Goal: Transaction & Acquisition: Purchase product/service

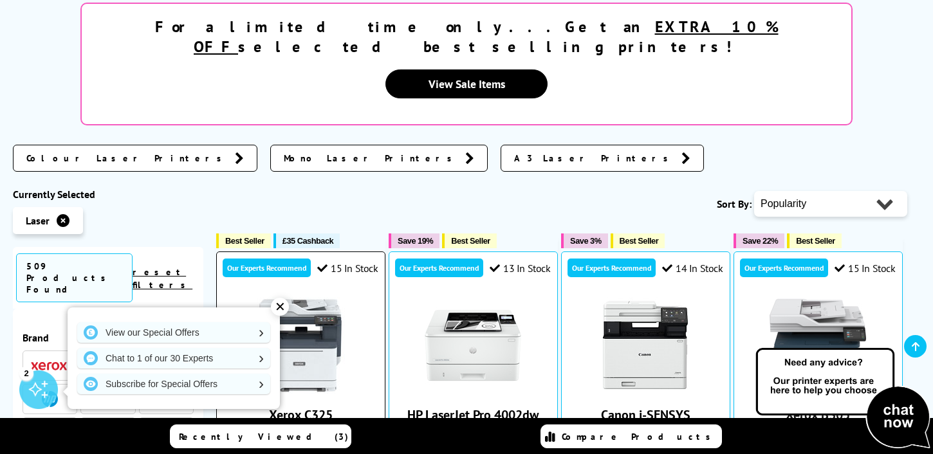
scroll to position [277, 0]
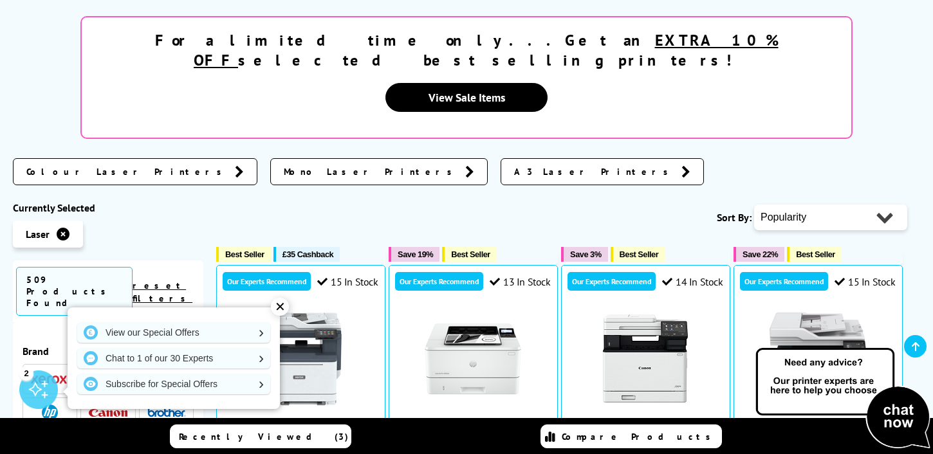
click at [282, 302] on div "✕" at bounding box center [280, 307] width 18 height 18
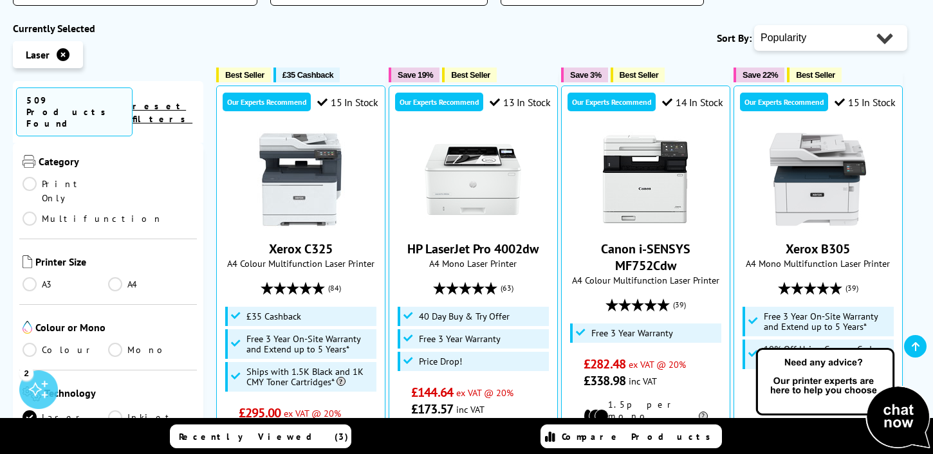
scroll to position [187, 0]
click at [130, 211] on link "Multifunction" at bounding box center [93, 218] width 140 height 14
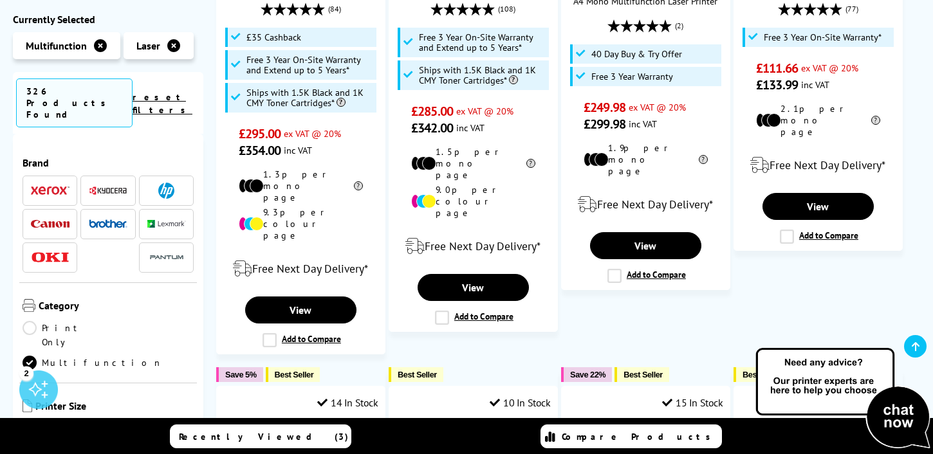
scroll to position [187, 0]
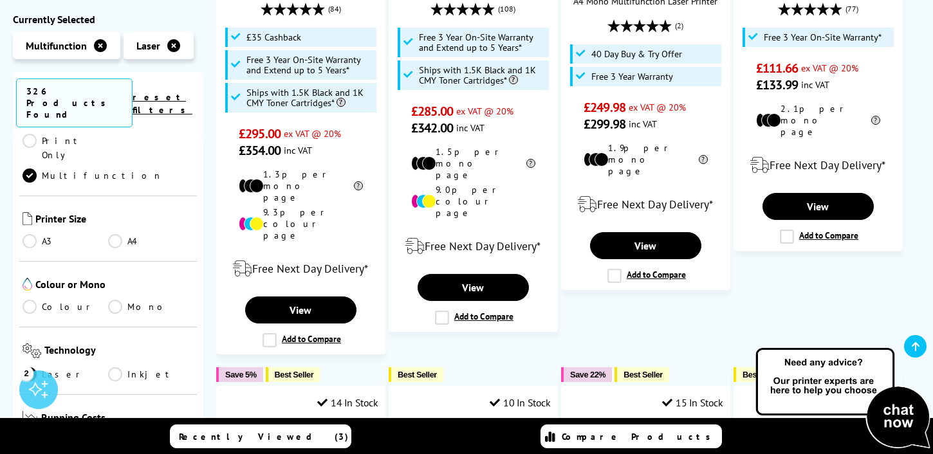
click at [116, 234] on link "A4" at bounding box center [151, 241] width 86 height 14
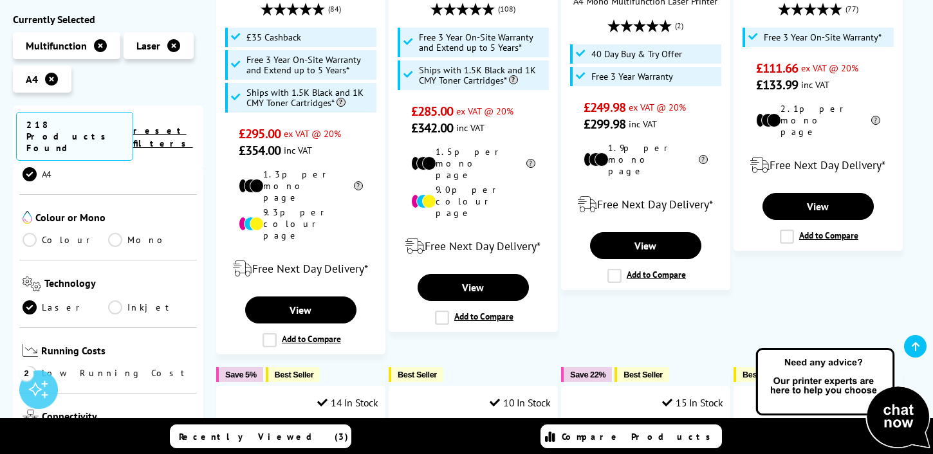
scroll to position [311, 0]
click at [44, 230] on link "Colour" at bounding box center [66, 237] width 86 height 14
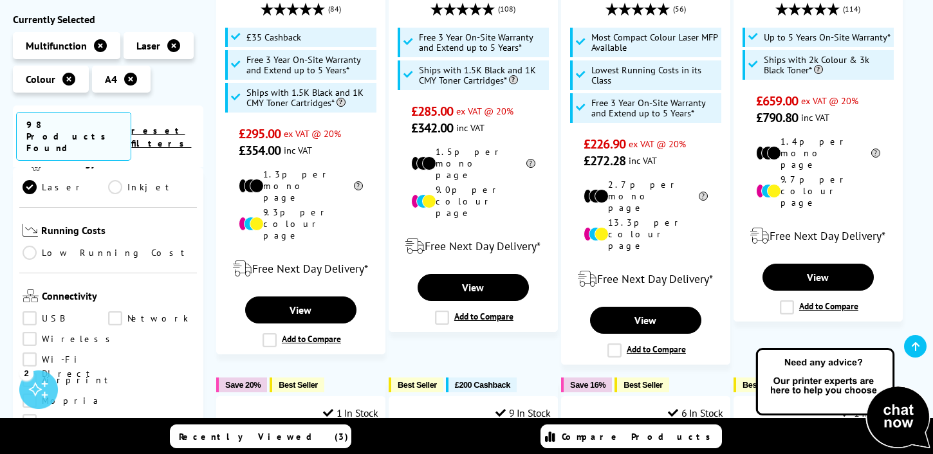
scroll to position [398, 0]
click at [84, 243] on link "Low Running Cost" at bounding box center [108, 250] width 171 height 14
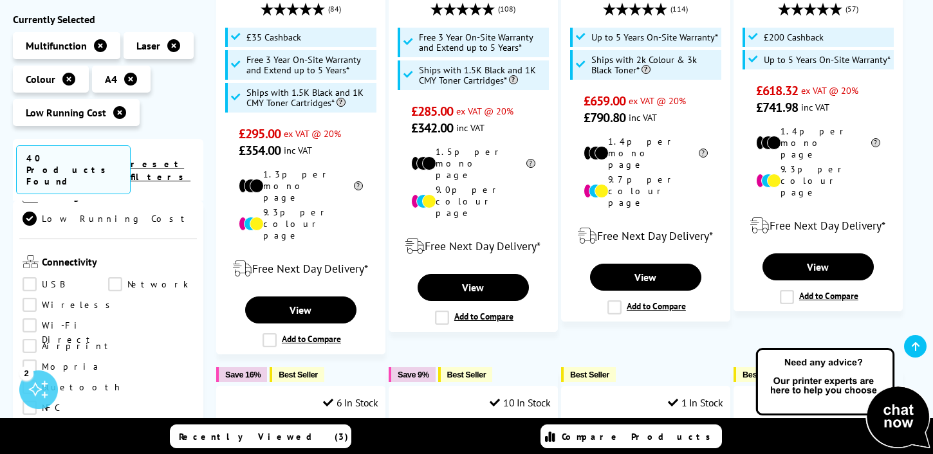
scroll to position [458, 0]
click at [31, 282] on link "USB" at bounding box center [66, 289] width 86 height 14
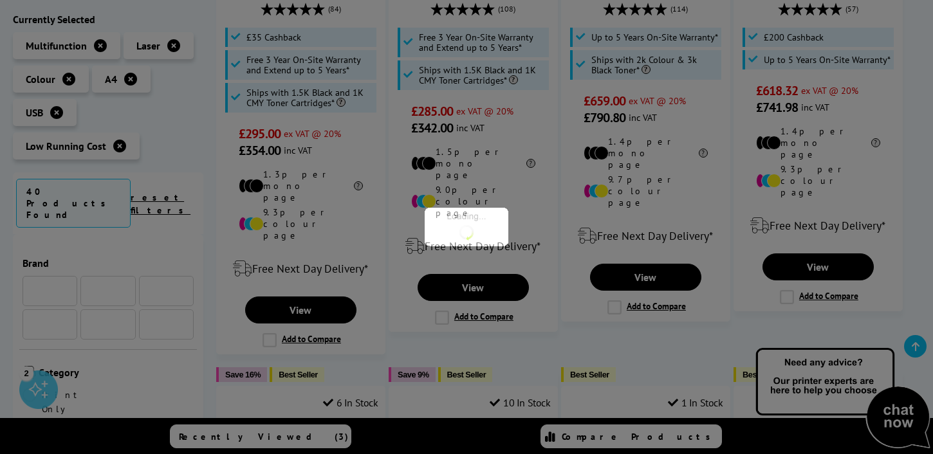
scroll to position [458, 0]
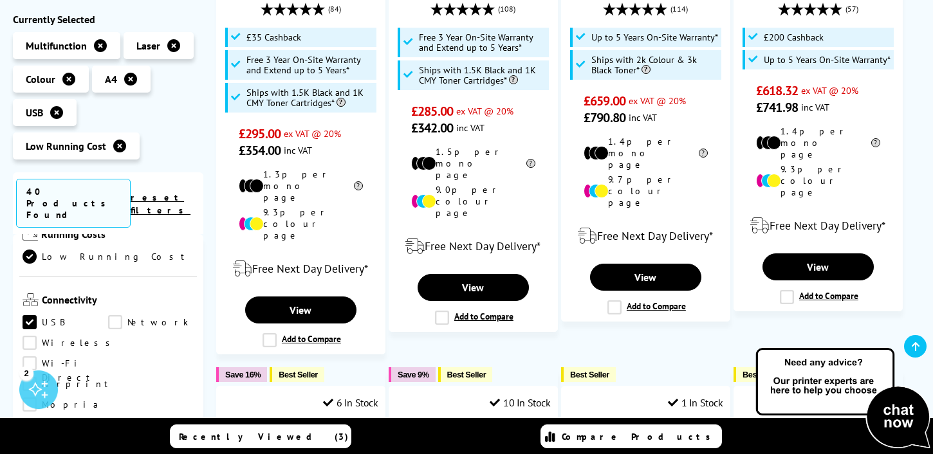
click at [26, 337] on link "Wireless" at bounding box center [70, 344] width 95 height 14
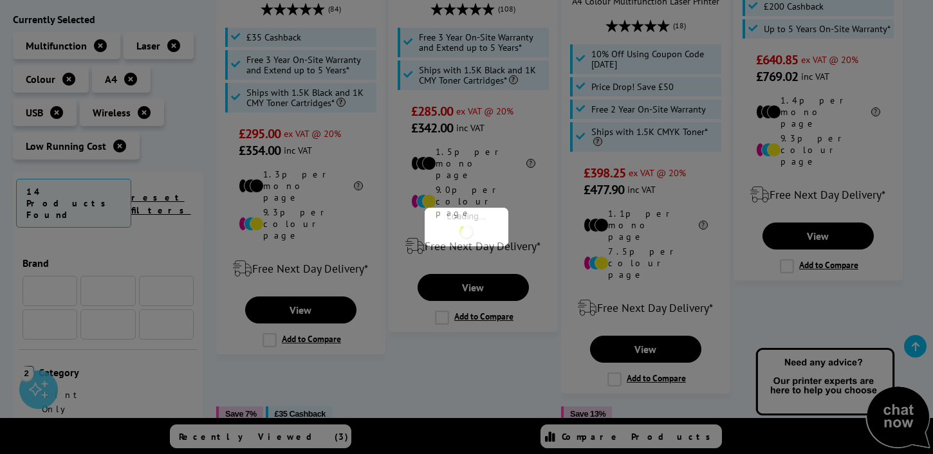
scroll to position [458, 0]
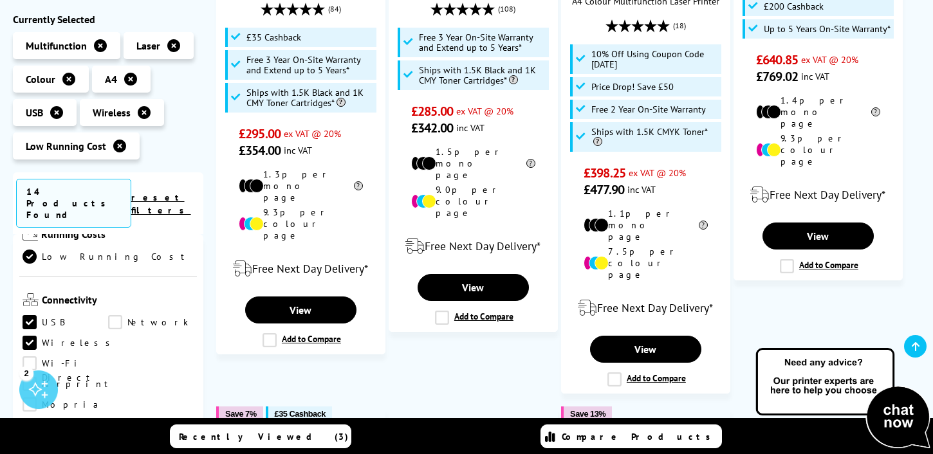
click at [113, 316] on link "Network" at bounding box center [151, 323] width 86 height 14
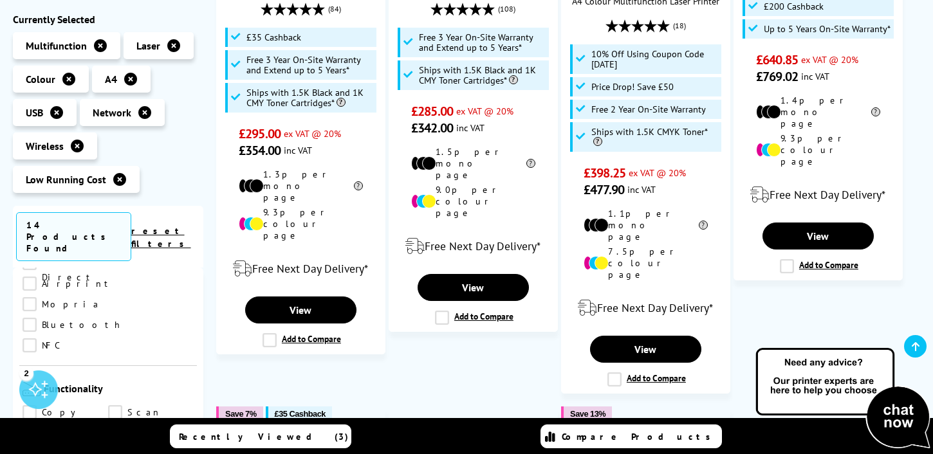
scroll to position [600, 0]
click at [32, 398] on link "Copy" at bounding box center [66, 405] width 86 height 14
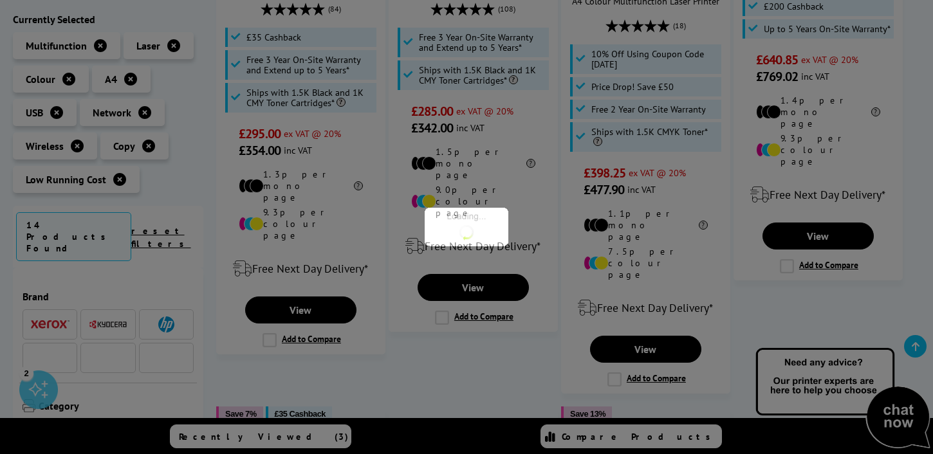
scroll to position [600, 0]
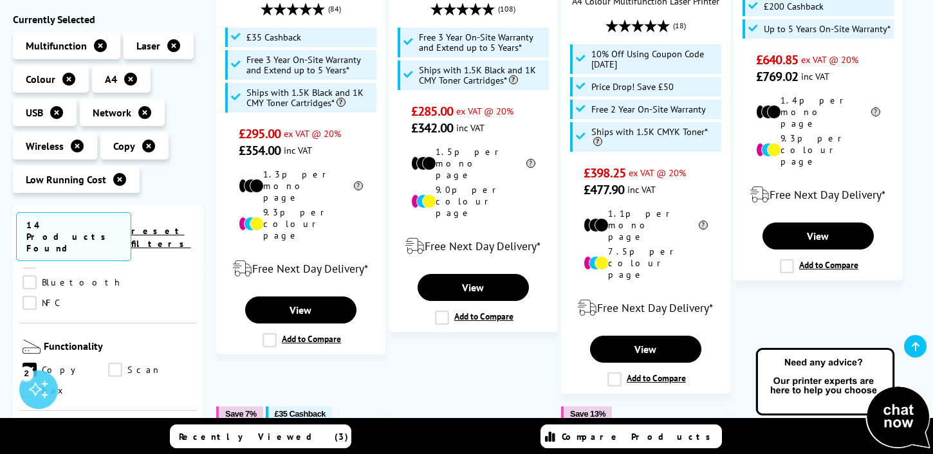
click at [115, 364] on link "Scan" at bounding box center [151, 371] width 86 height 14
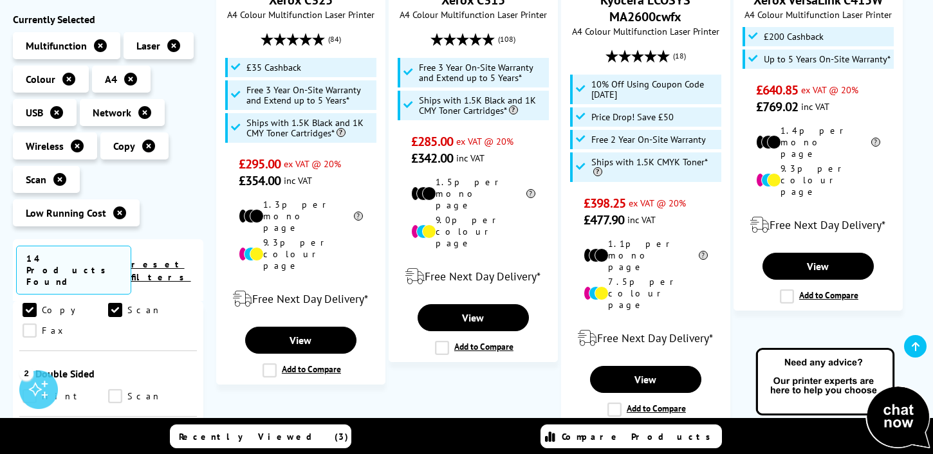
scroll to position [692, 0]
click at [37, 391] on link "Print" at bounding box center [66, 398] width 86 height 14
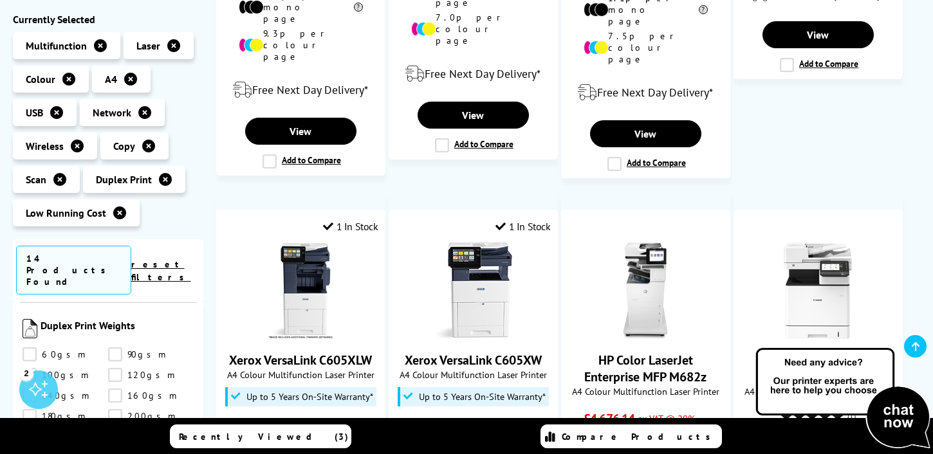
scroll to position [1273, 0]
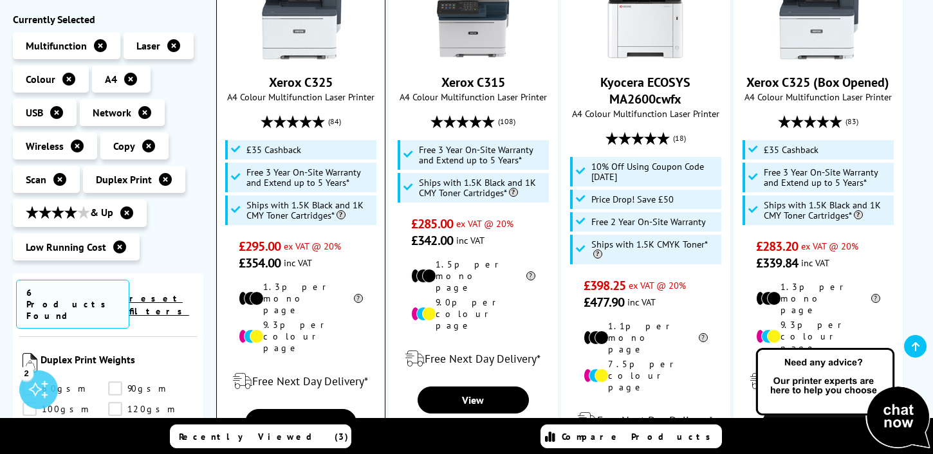
scroll to position [349, 0]
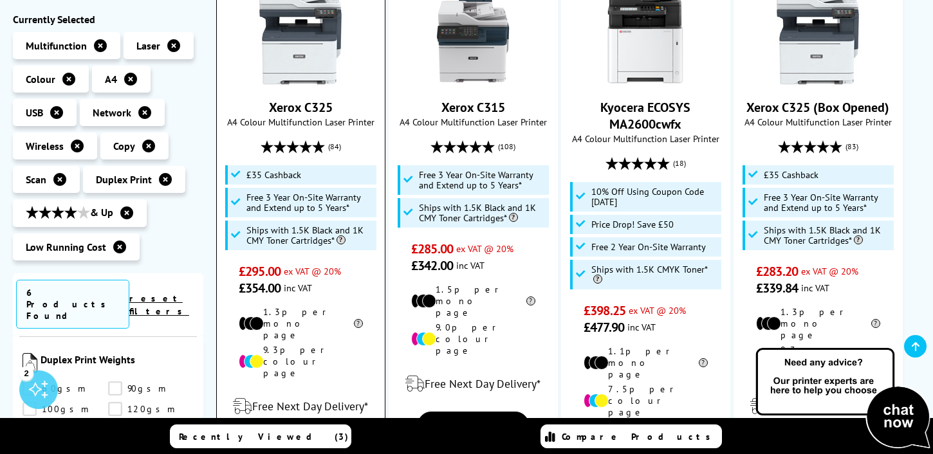
click at [302, 104] on link "Xerox C325" at bounding box center [301, 107] width 64 height 17
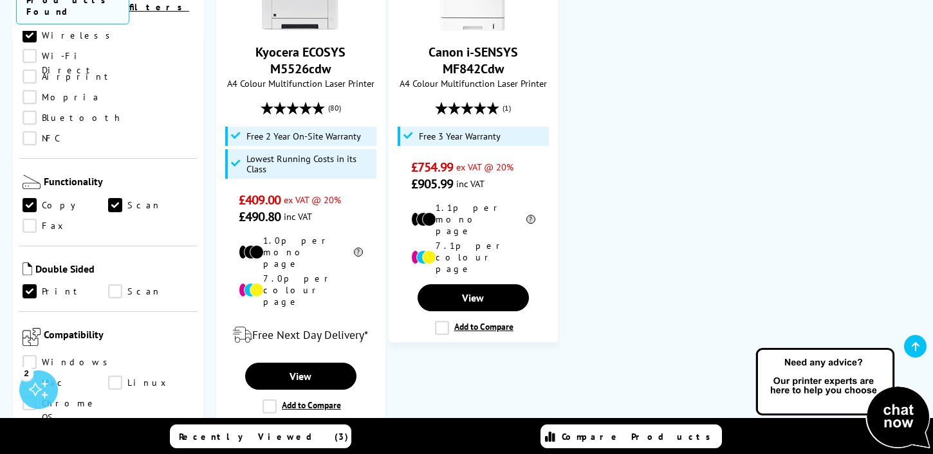
scroll to position [511, 0]
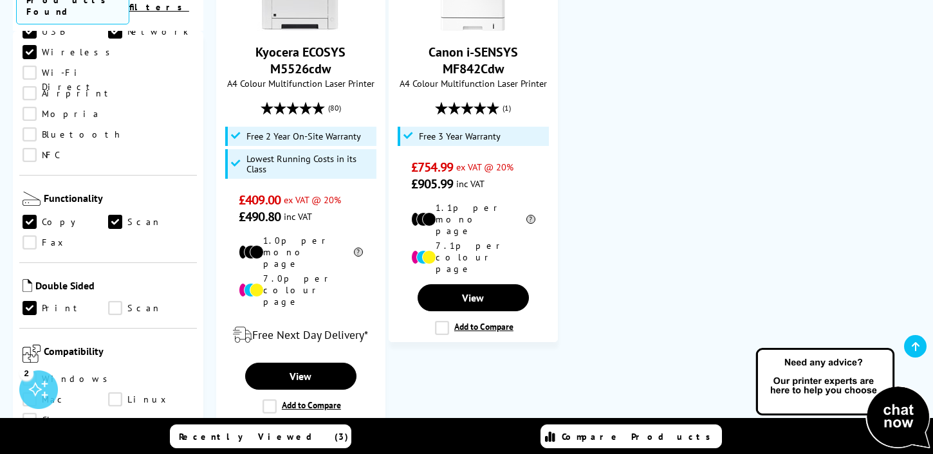
click at [32, 301] on link "Print" at bounding box center [66, 308] width 86 height 14
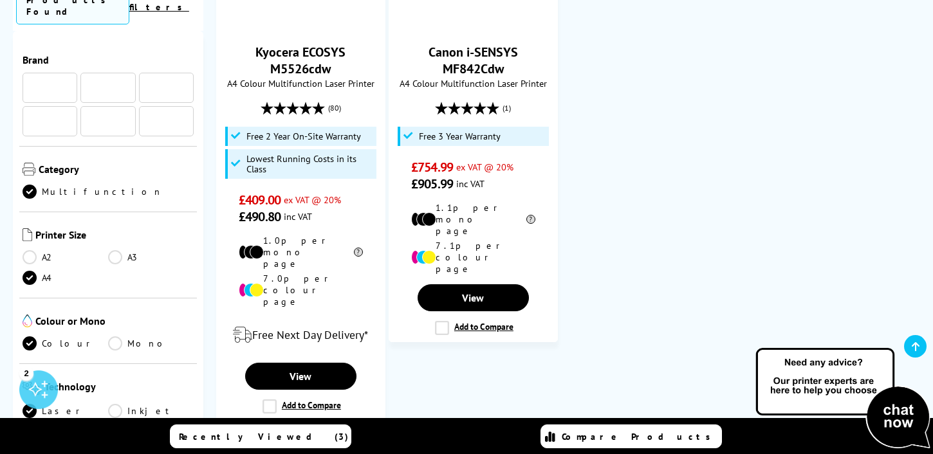
scroll to position [511, 0]
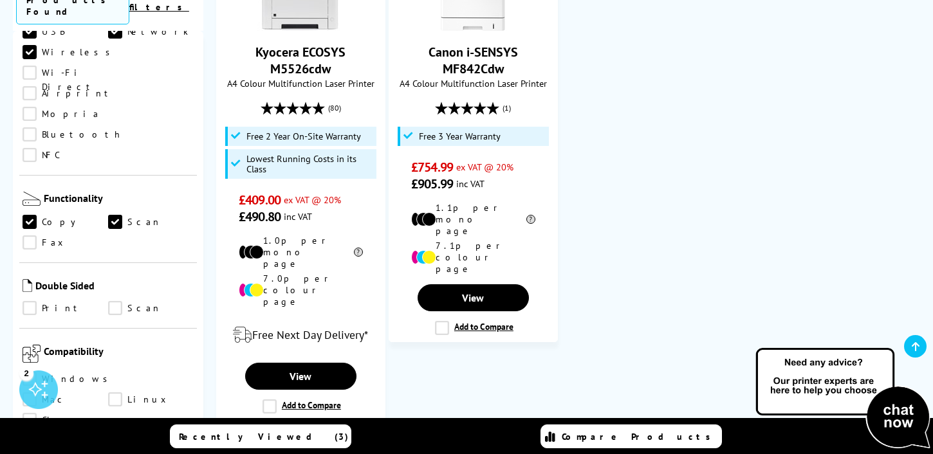
click at [32, 301] on link "Print" at bounding box center [66, 308] width 86 height 14
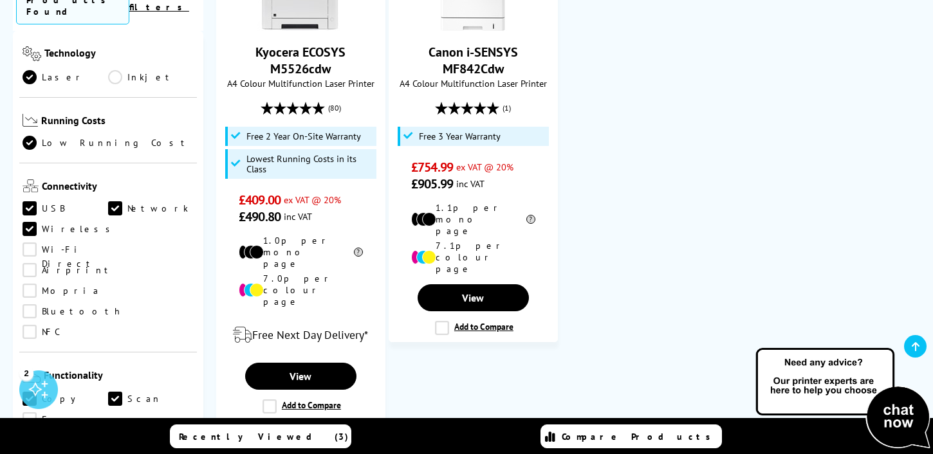
scroll to position [284, 0]
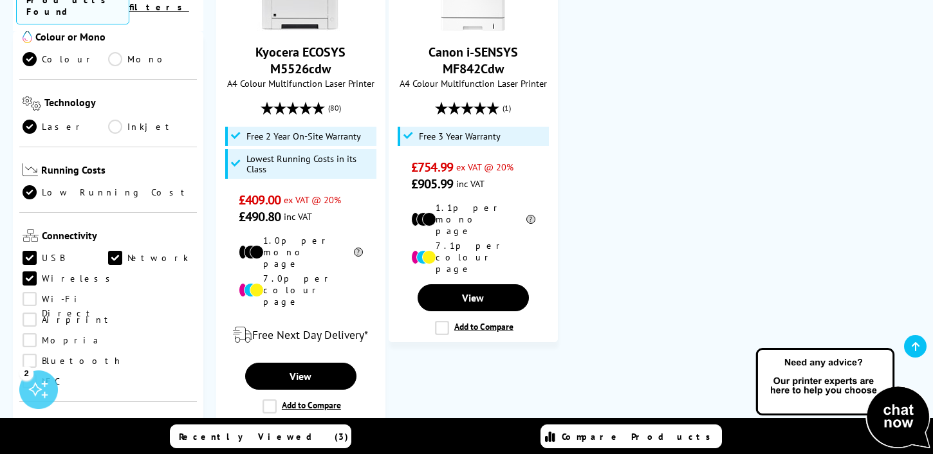
click at [33, 185] on link "Low Running Cost" at bounding box center [108, 192] width 171 height 14
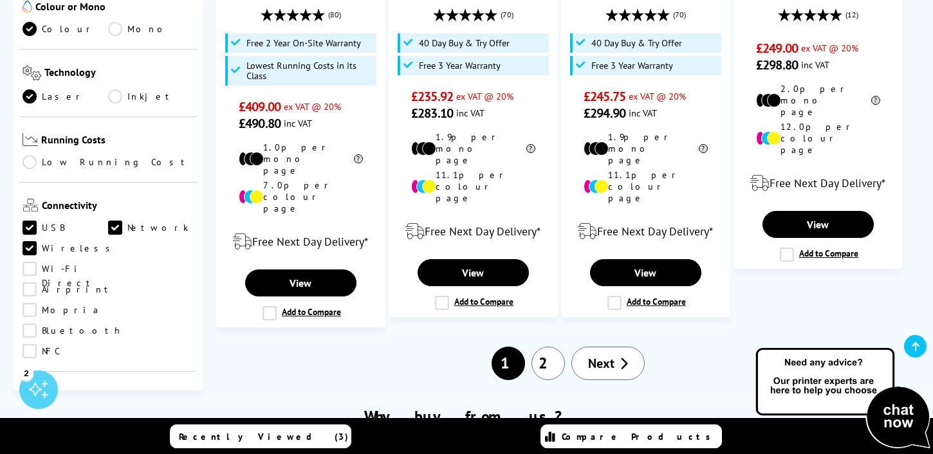
scroll to position [1713, 0]
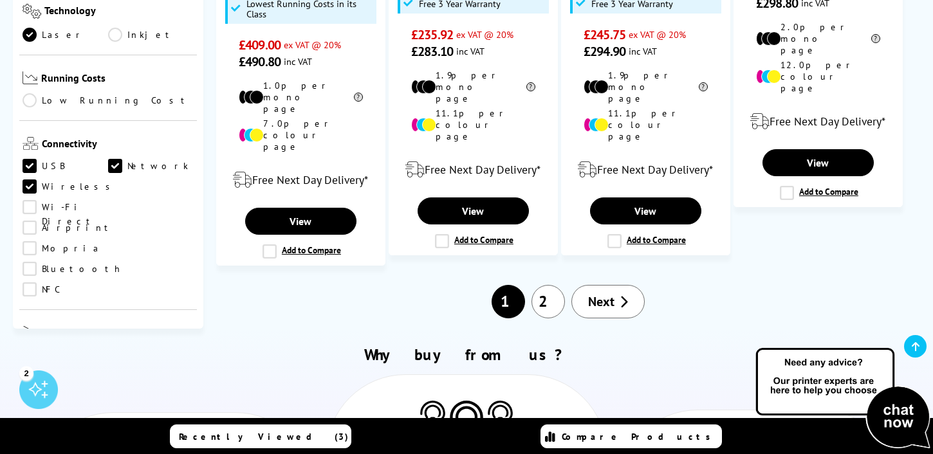
click at [614, 285] on link "Next" at bounding box center [607, 301] width 73 height 33
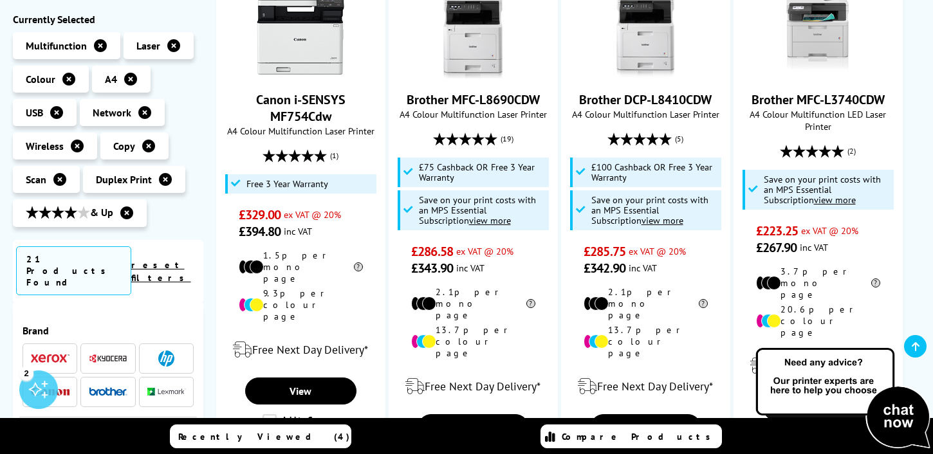
scroll to position [831, 0]
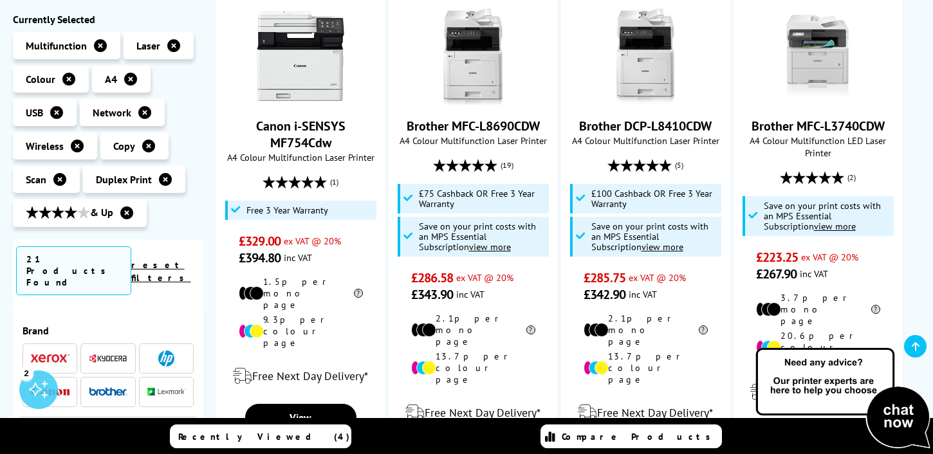
click at [160, 181] on icon at bounding box center [165, 179] width 13 height 13
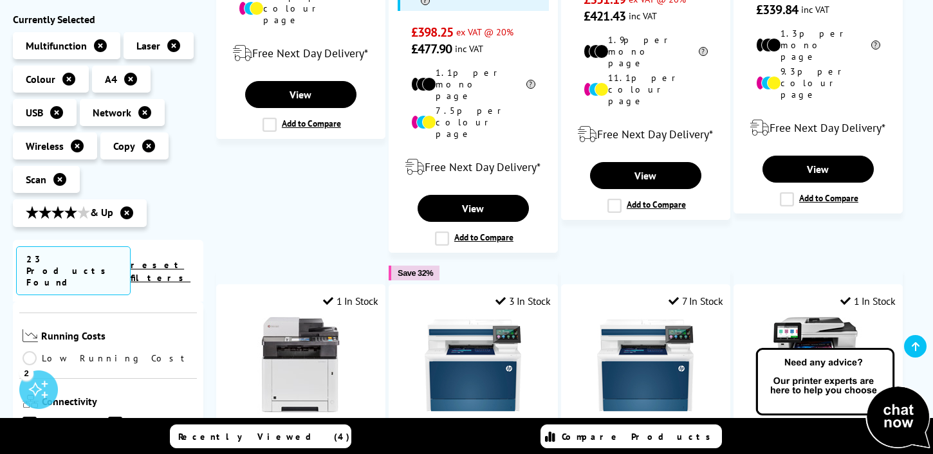
scroll to position [403, 0]
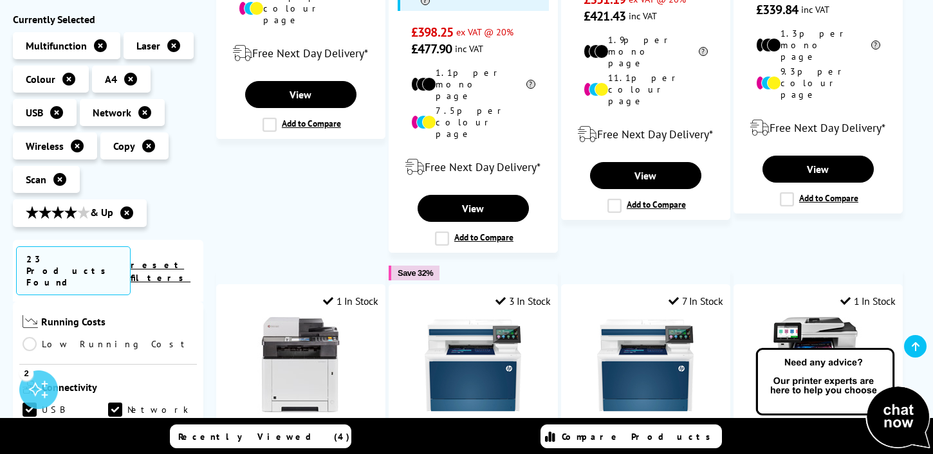
click at [54, 338] on link "Low Running Cost" at bounding box center [108, 345] width 171 height 14
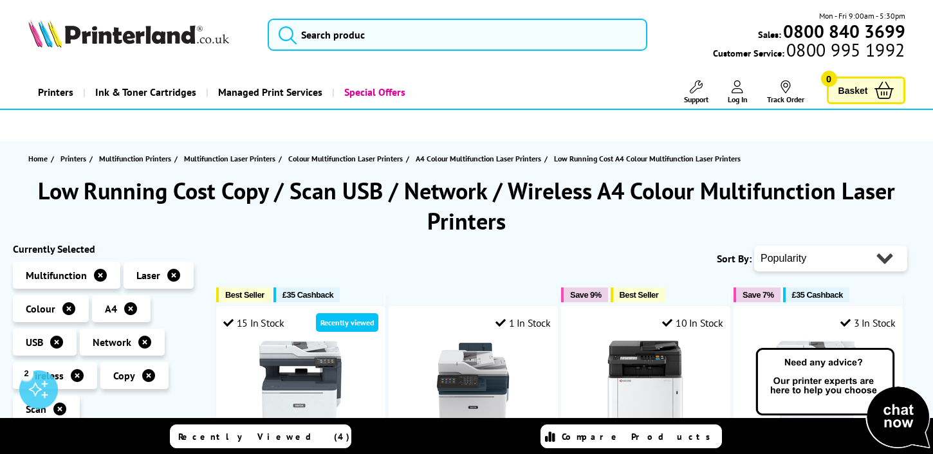
scroll to position [235, 0]
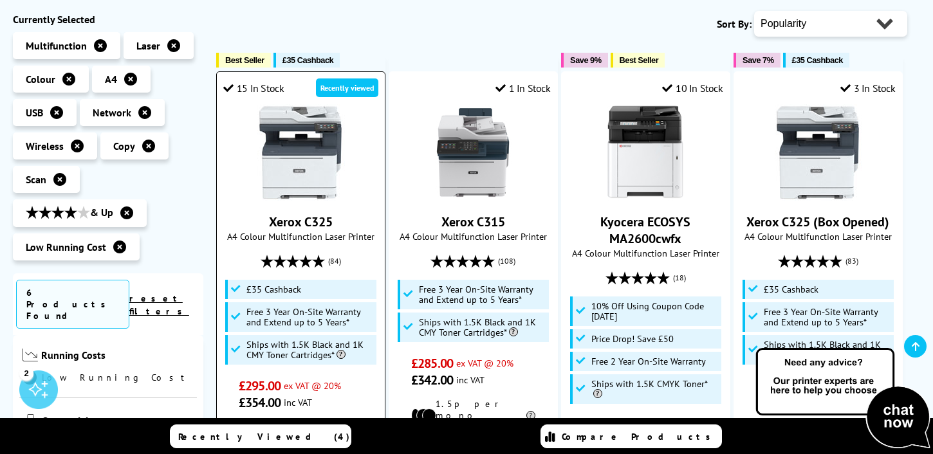
click at [301, 224] on link "Xerox C325" at bounding box center [301, 222] width 64 height 17
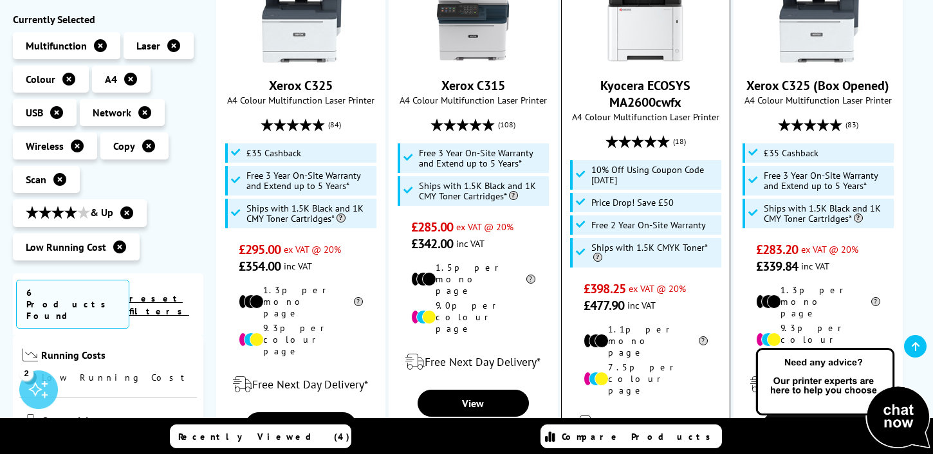
scroll to position [364, 0]
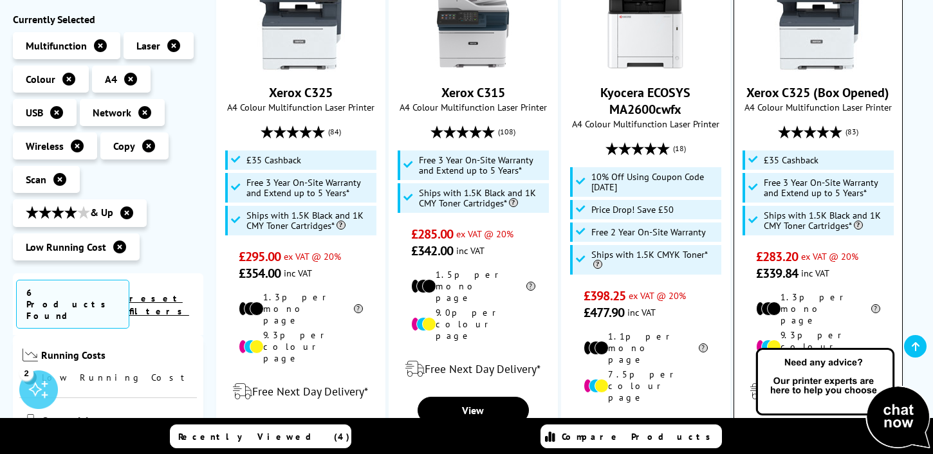
click at [782, 92] on link "Xerox C325 (Box Opened)" at bounding box center [817, 92] width 143 height 17
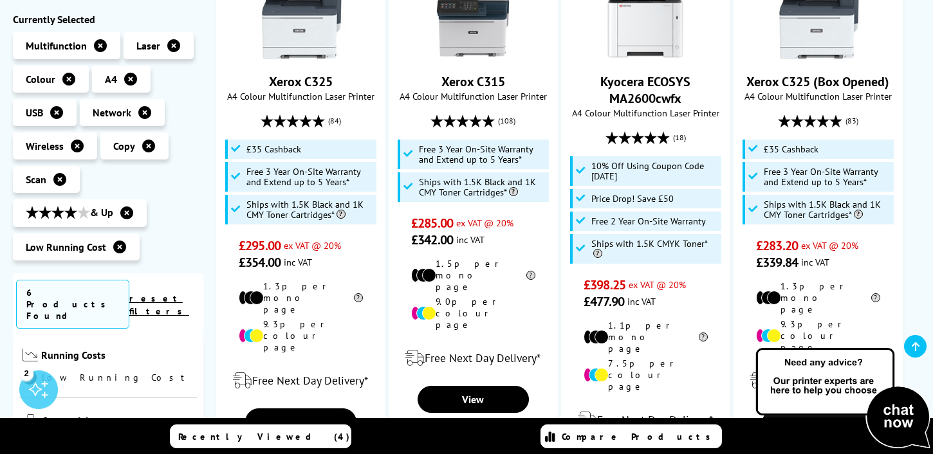
scroll to position [376, 0]
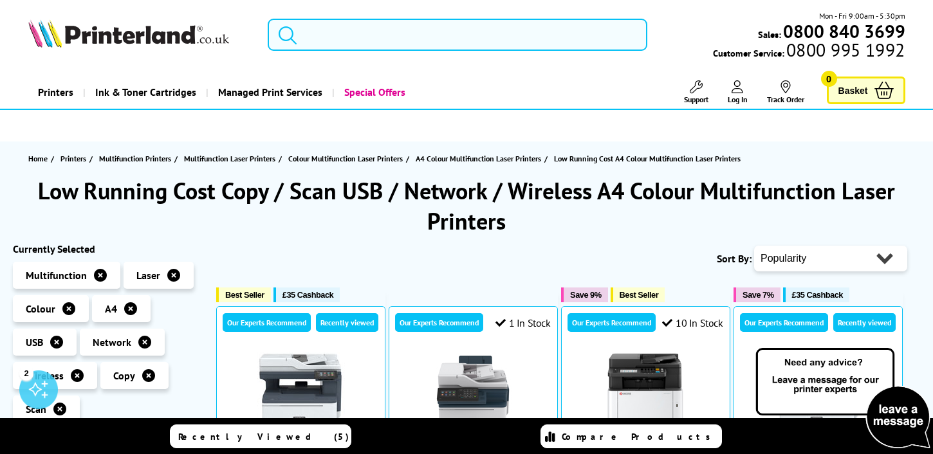
click at [340, 38] on input "search" at bounding box center [458, 35] width 380 height 32
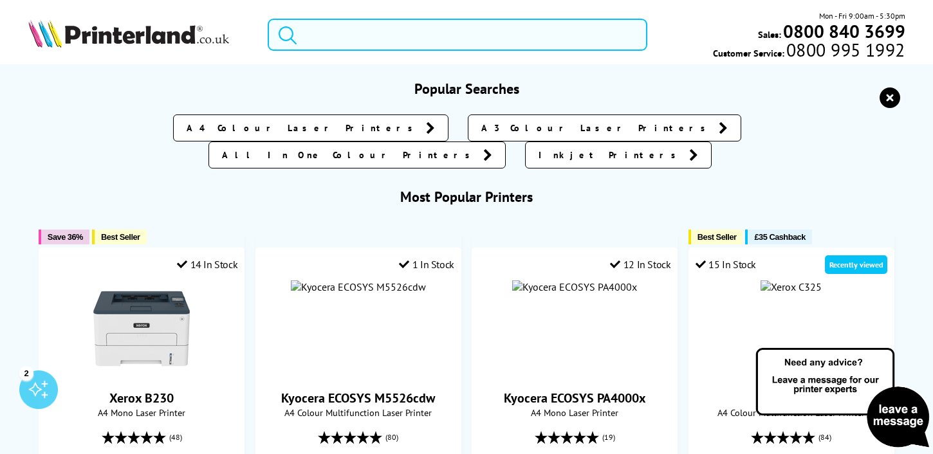
paste input "Brother MFC-L8390CDW"
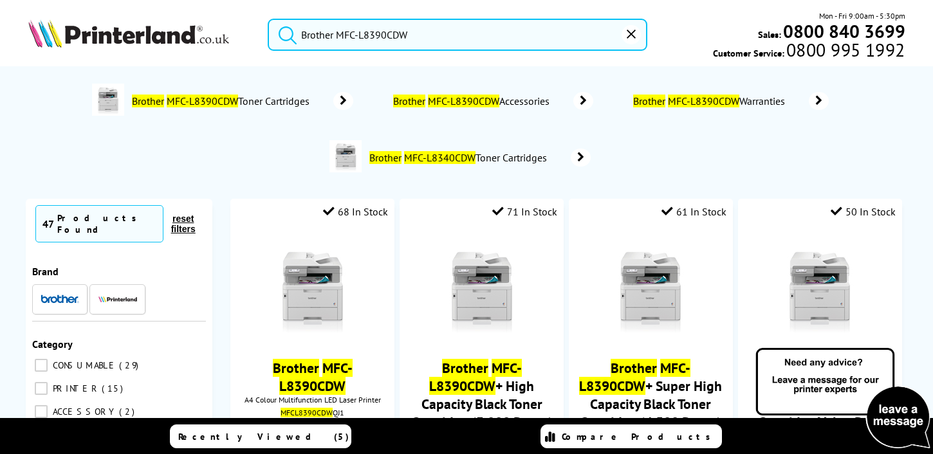
click at [268, 19] on button "submit" at bounding box center [284, 33] width 32 height 28
click at [326, 35] on input "Brother MFC-L8390CDW" at bounding box center [458, 35] width 380 height 32
paste input "905"
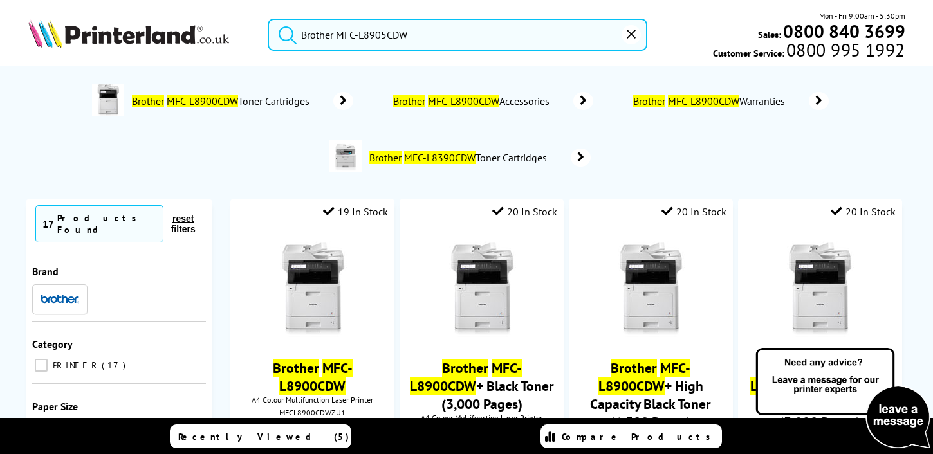
click at [268, 19] on button "submit" at bounding box center [284, 33] width 32 height 28
click at [356, 39] on input "Brother MFC-L8905CDW" at bounding box center [458, 35] width 380 height 32
click at [358, 28] on input "Brother MFC-L8905CDW" at bounding box center [458, 35] width 380 height 32
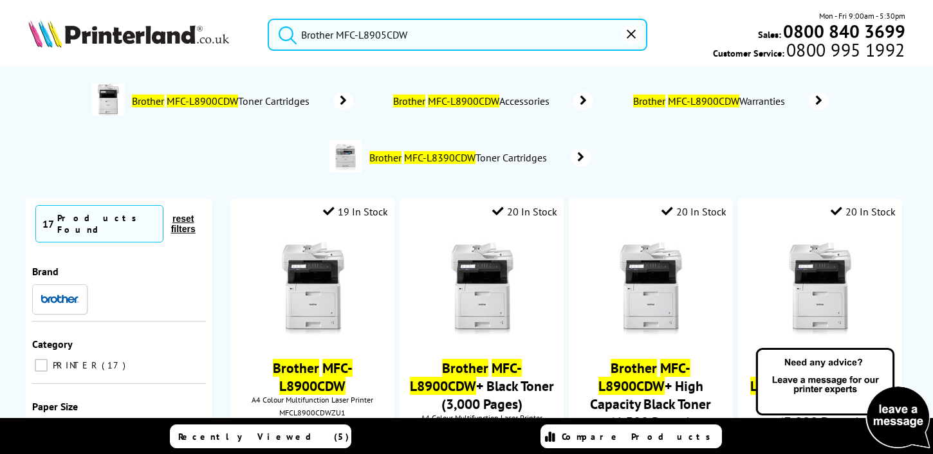
paste input "Canon MF656Cdw"
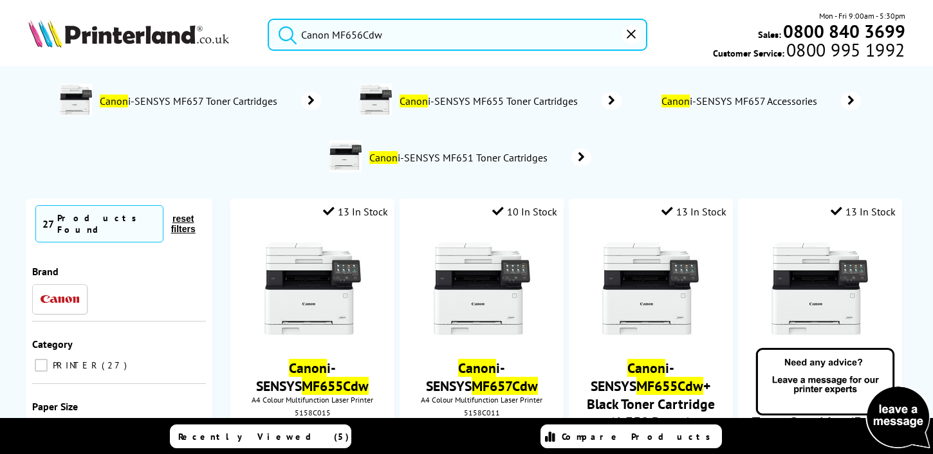
type input "Canon MF656Cdw"
click at [268, 19] on button "submit" at bounding box center [284, 33] width 32 height 28
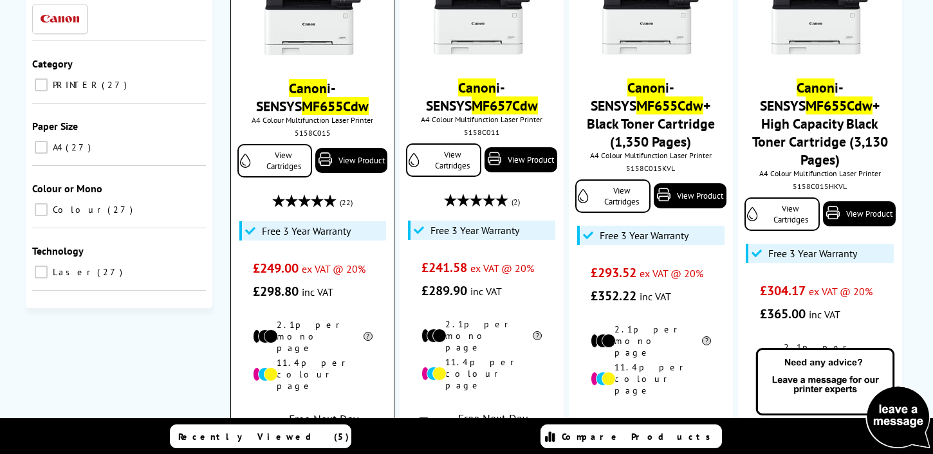
scroll to position [273, 0]
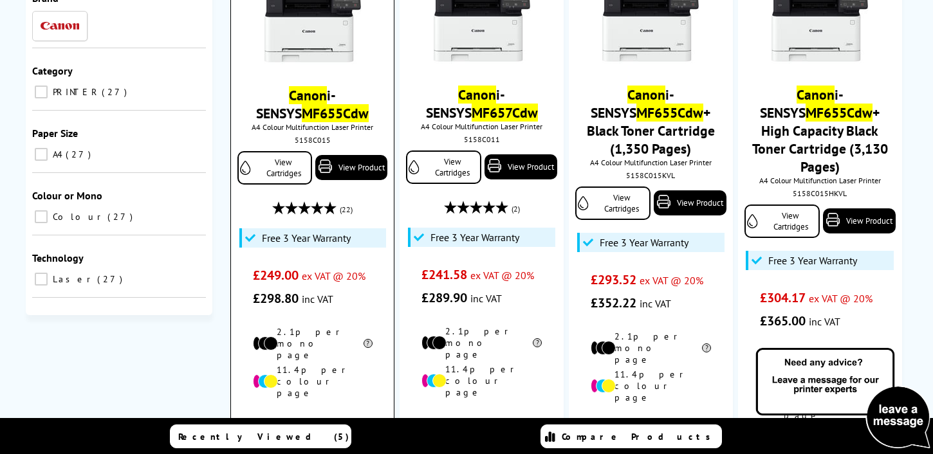
click at [318, 59] on img at bounding box center [312, 16] width 97 height 97
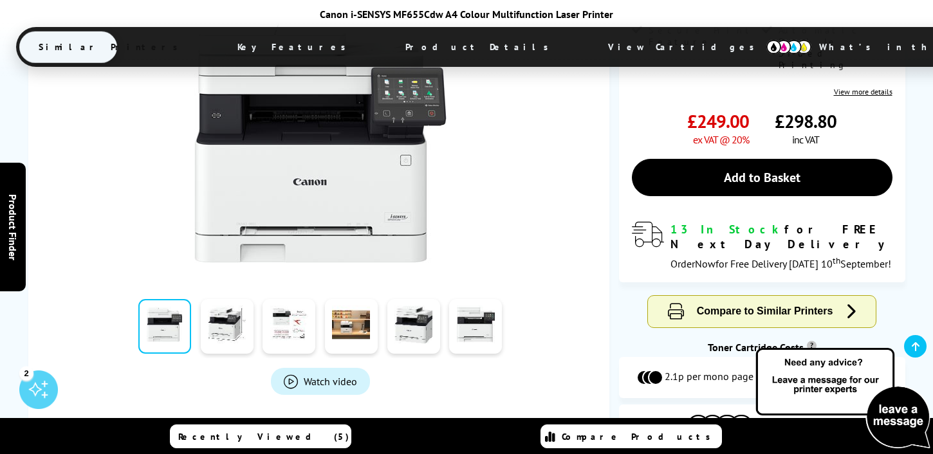
scroll to position [369, 0]
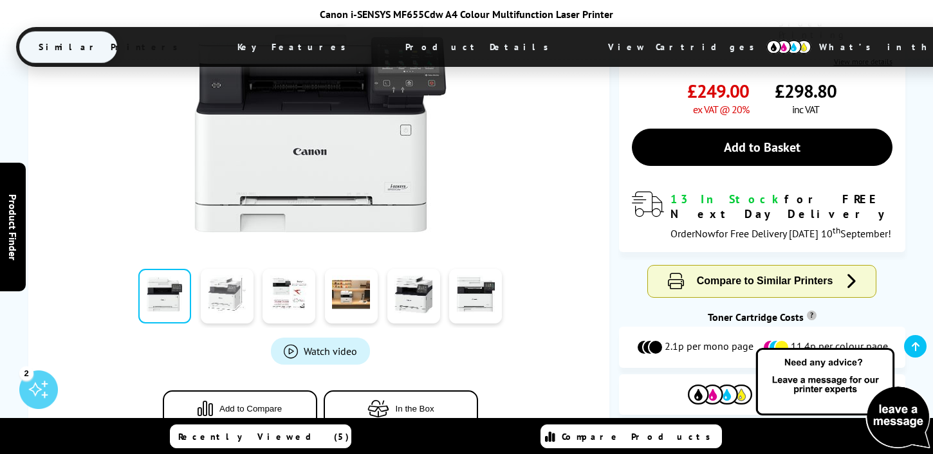
click at [220, 294] on link at bounding box center [227, 296] width 53 height 55
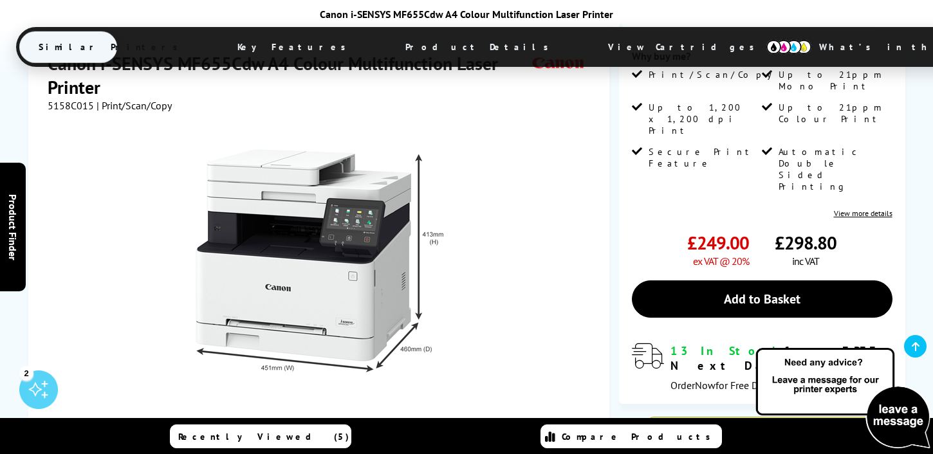
scroll to position [226, 0]
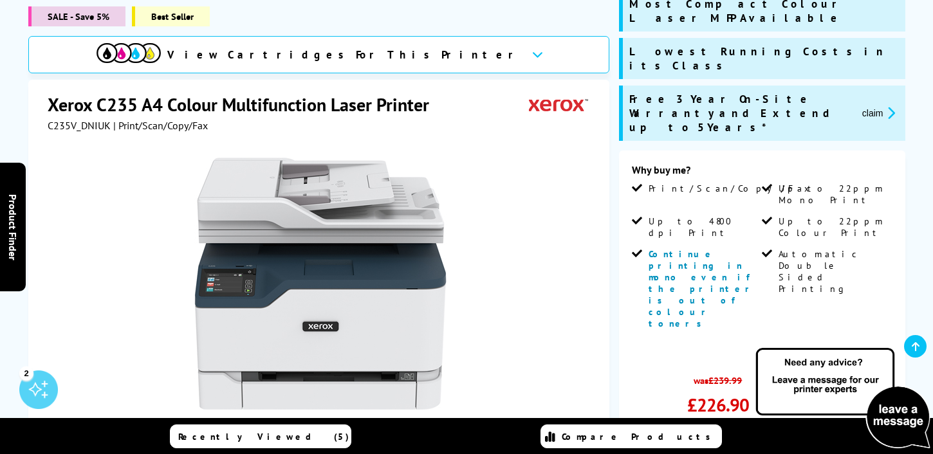
scroll to position [352, 0]
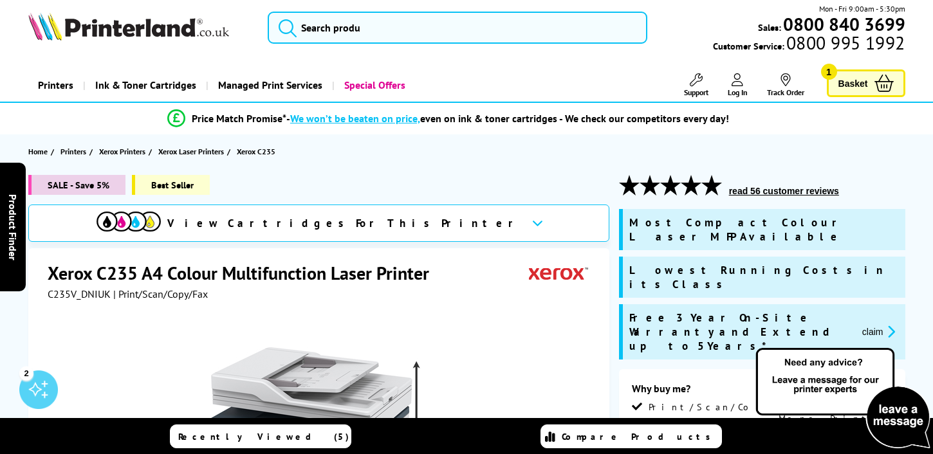
scroll to position [8, 0]
click at [884, 324] on icon "promo-description" at bounding box center [889, 331] width 12 height 14
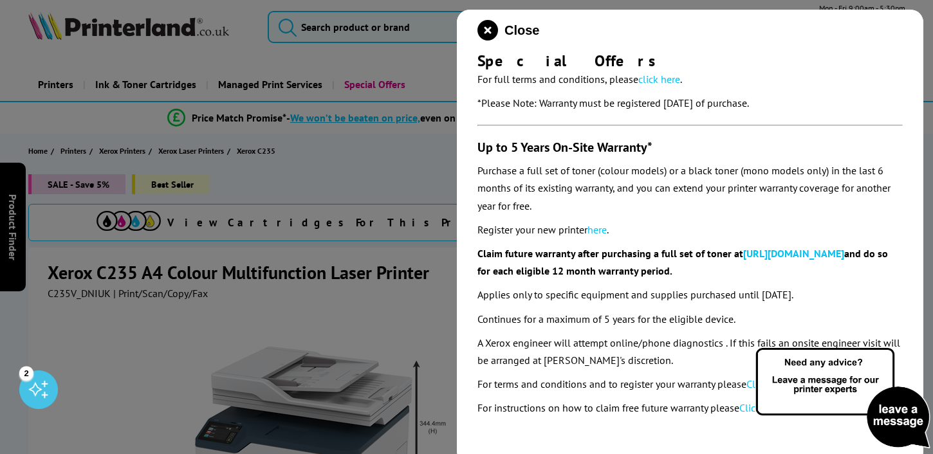
scroll to position [160, 0]
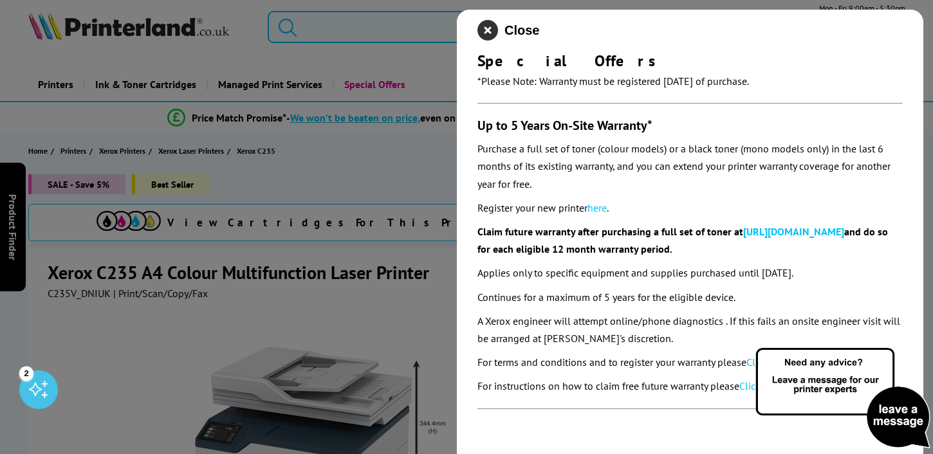
click at [496, 27] on icon "close modal" at bounding box center [487, 30] width 21 height 21
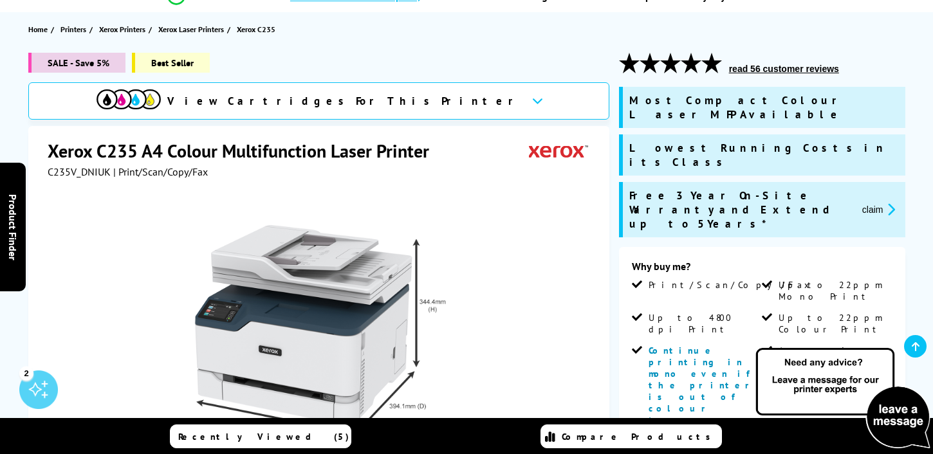
scroll to position [73, 0]
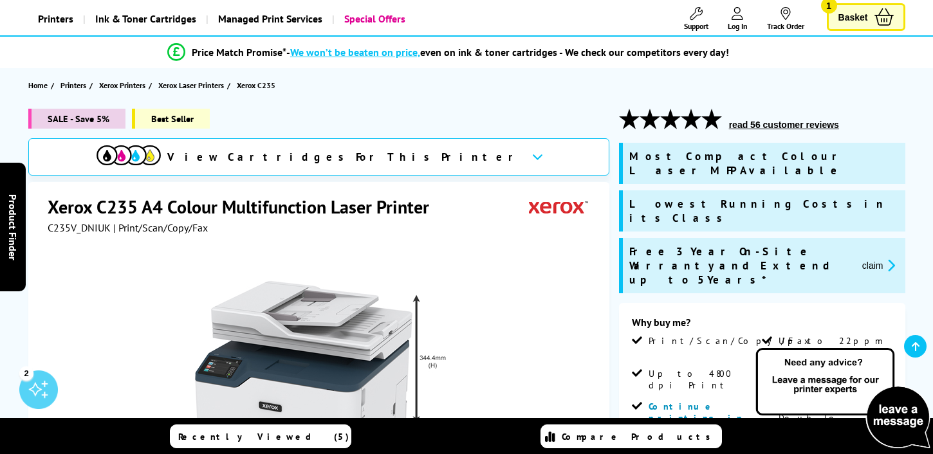
click at [287, 436] on span "Recently Viewed (5)" at bounding box center [263, 437] width 171 height 12
click at [271, 431] on span "Recently Viewed (5)" at bounding box center [263, 437] width 171 height 12
click at [279, 444] on link "Recently Viewed (5)" at bounding box center [260, 437] width 181 height 24
click at [279, 439] on span "Recently Viewed (5)" at bounding box center [263, 437] width 171 height 12
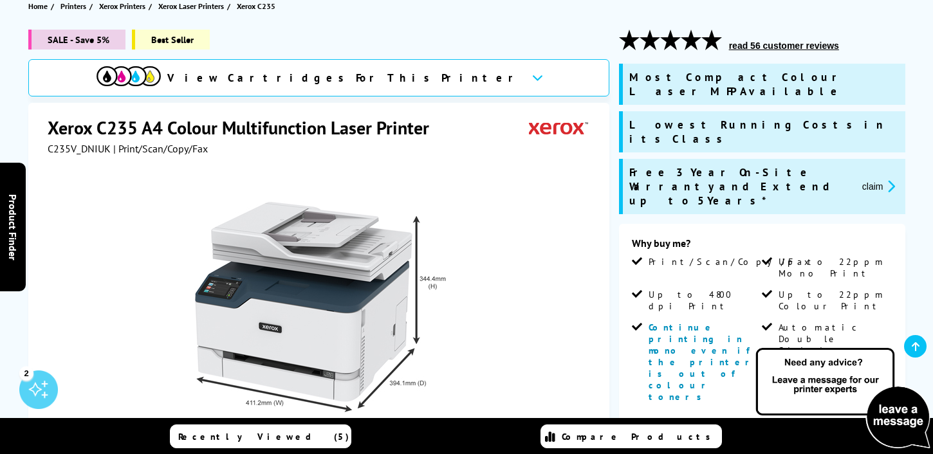
scroll to position [235, 0]
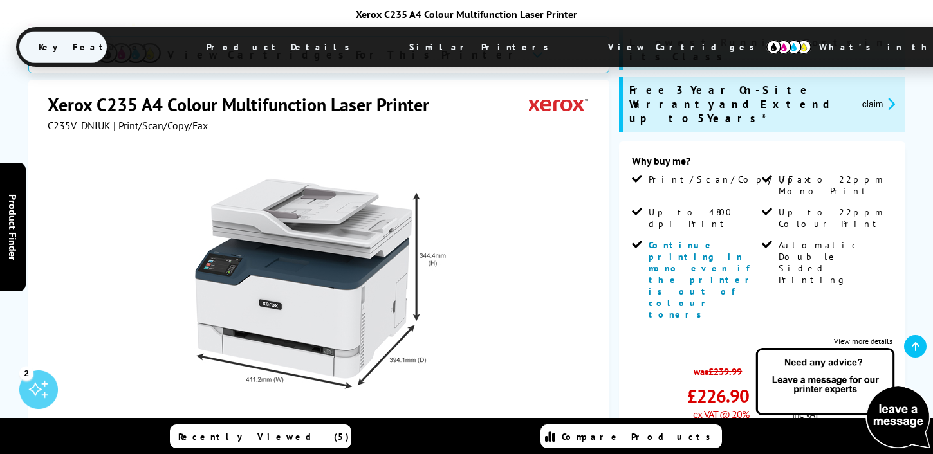
click at [266, 438] on span "Recently Viewed (5)" at bounding box center [263, 437] width 171 height 12
click at [642, 429] on link "Compare Products" at bounding box center [630, 437] width 181 height 24
click at [629, 445] on link "Compare Products" at bounding box center [630, 437] width 181 height 24
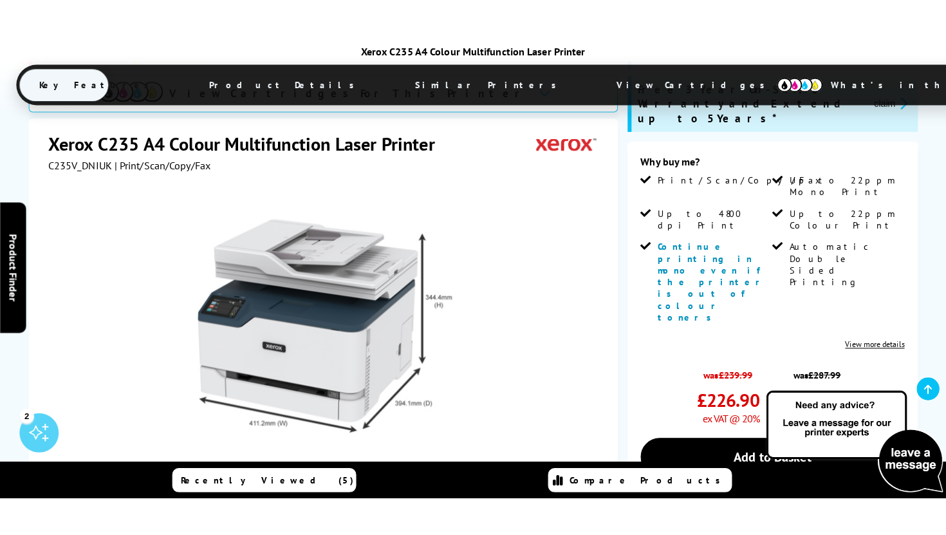
scroll to position [299, 0]
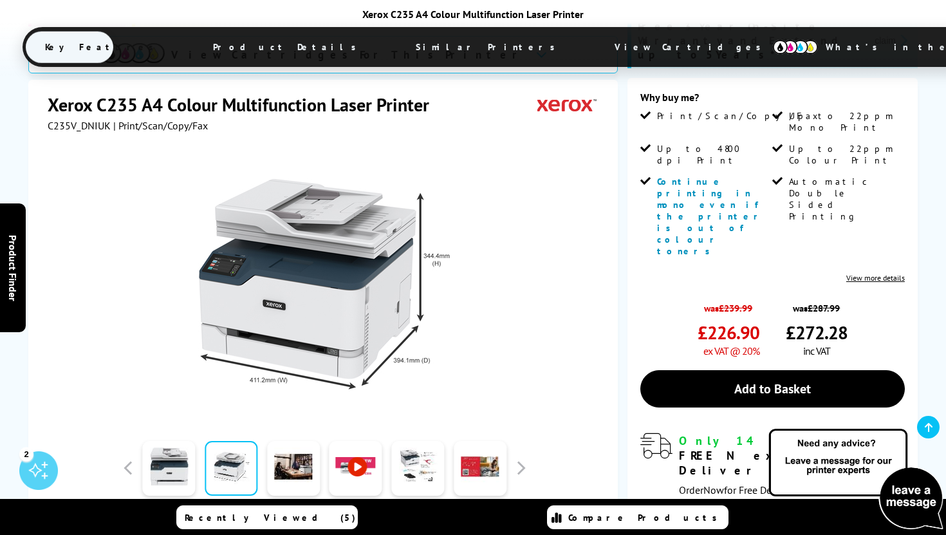
click at [279, 454] on span "Recently Viewed (5)" at bounding box center [270, 518] width 171 height 12
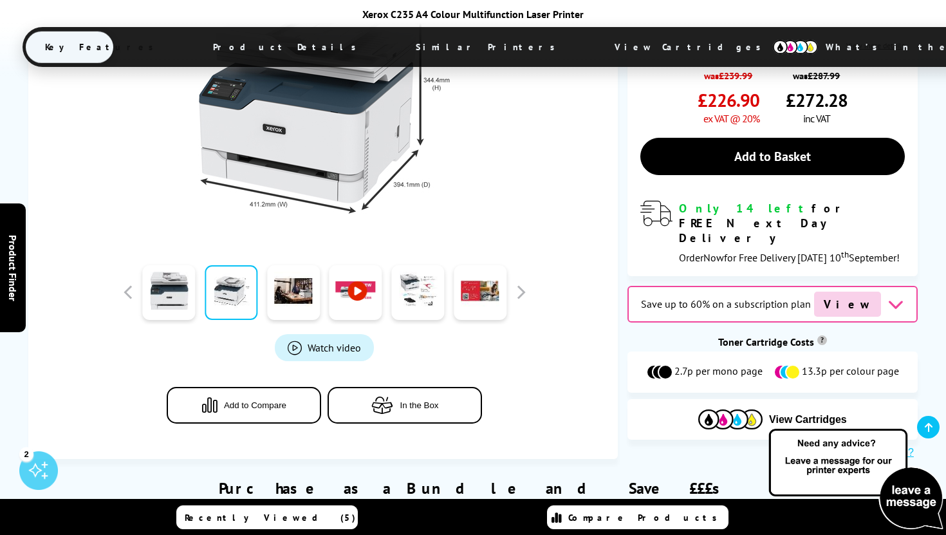
scroll to position [438, 0]
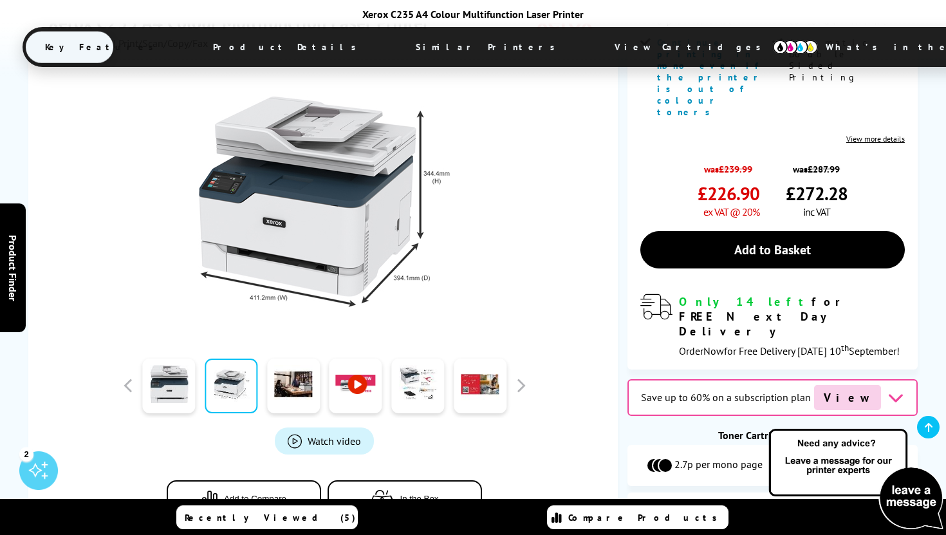
click at [302, 454] on span "Recently Viewed (5)" at bounding box center [270, 518] width 171 height 12
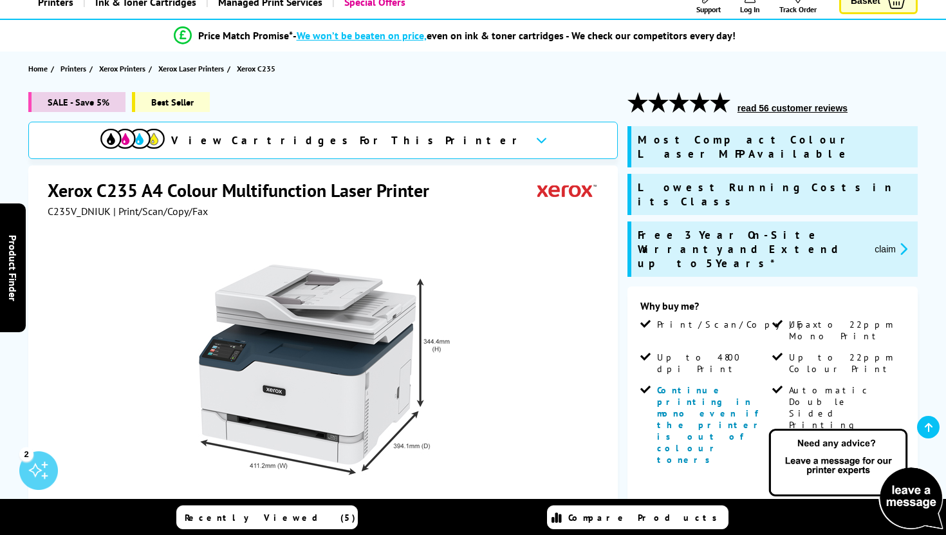
scroll to position [93, 0]
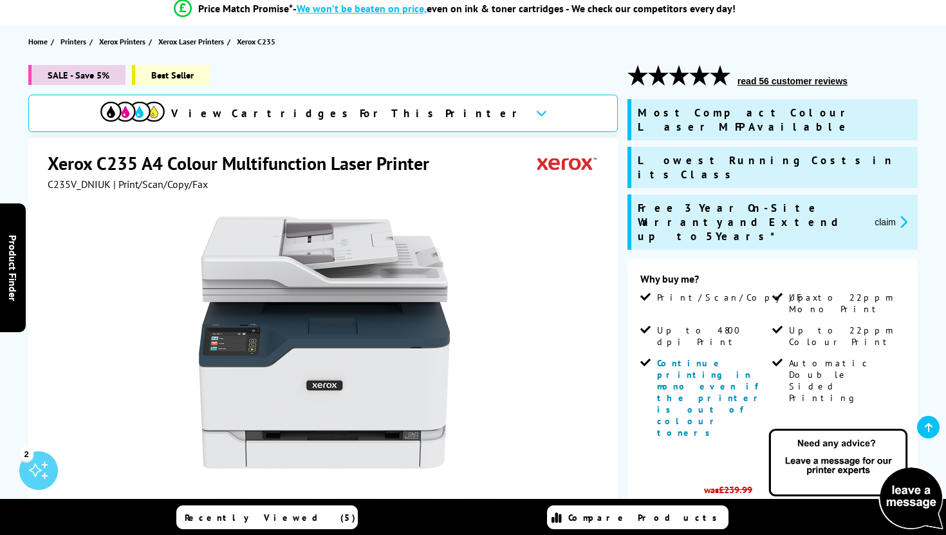
scroll to position [100, 0]
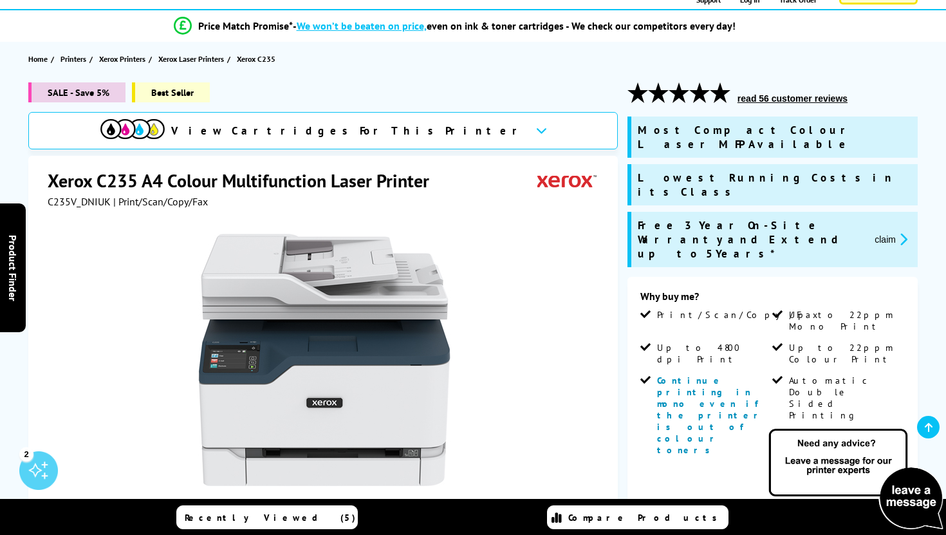
click at [787, 220] on div "Free 3 Year On-Site Warranty and Extend up to 5 Years* claim" at bounding box center [772, 239] width 290 height 55
click at [877, 218] on span "claim" at bounding box center [887, 239] width 47 height 42
click at [887, 232] on button "claim" at bounding box center [891, 239] width 41 height 15
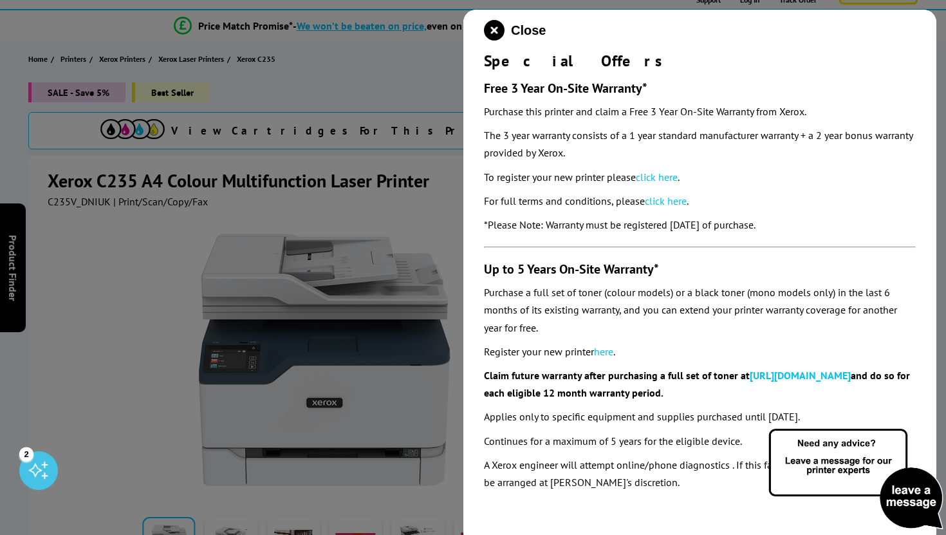
scroll to position [0, 0]
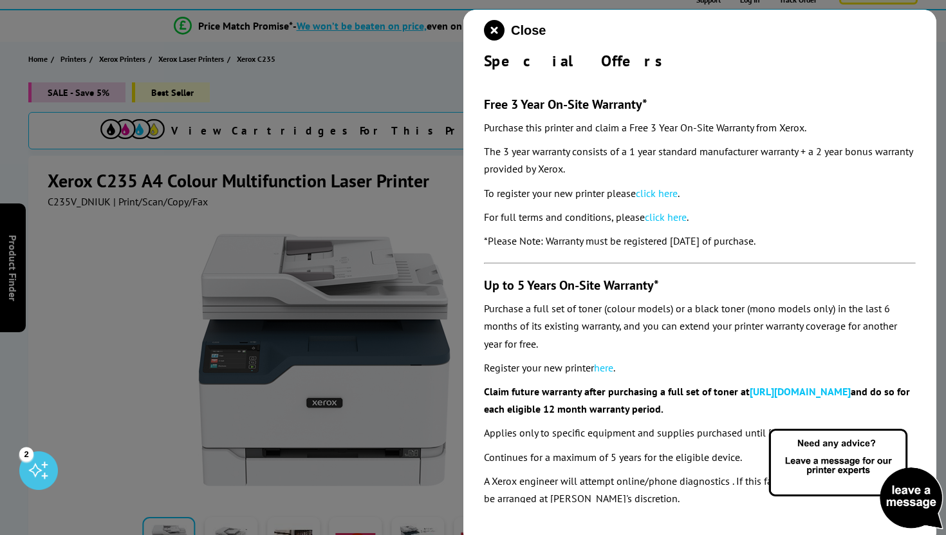
click at [659, 190] on link "click here" at bounding box center [657, 193] width 42 height 13
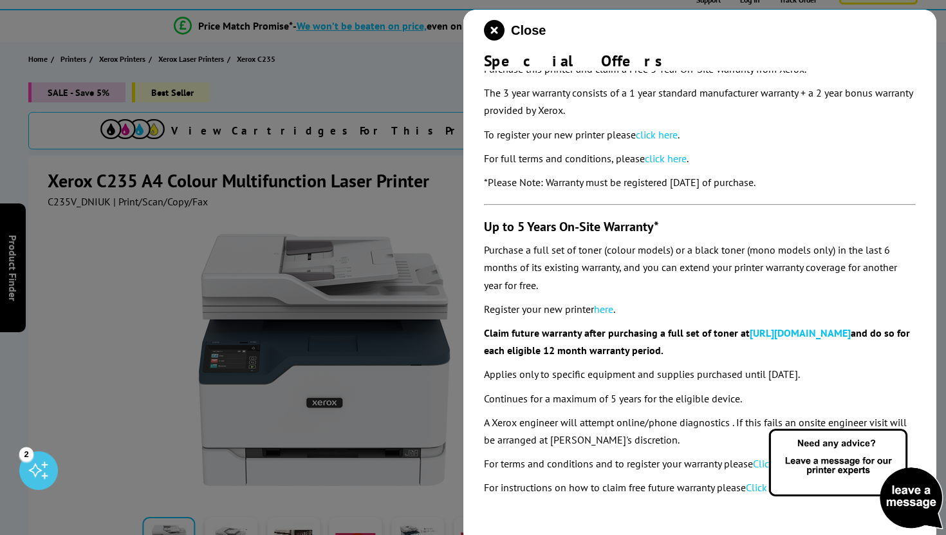
click at [609, 306] on link "here" at bounding box center [603, 308] width 19 height 13
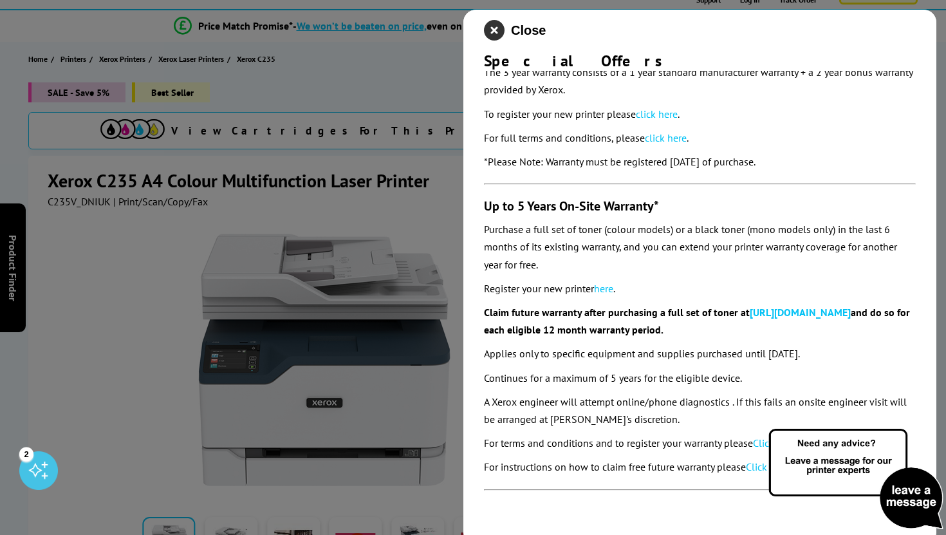
click at [495, 22] on icon "close modal" at bounding box center [494, 30] width 21 height 21
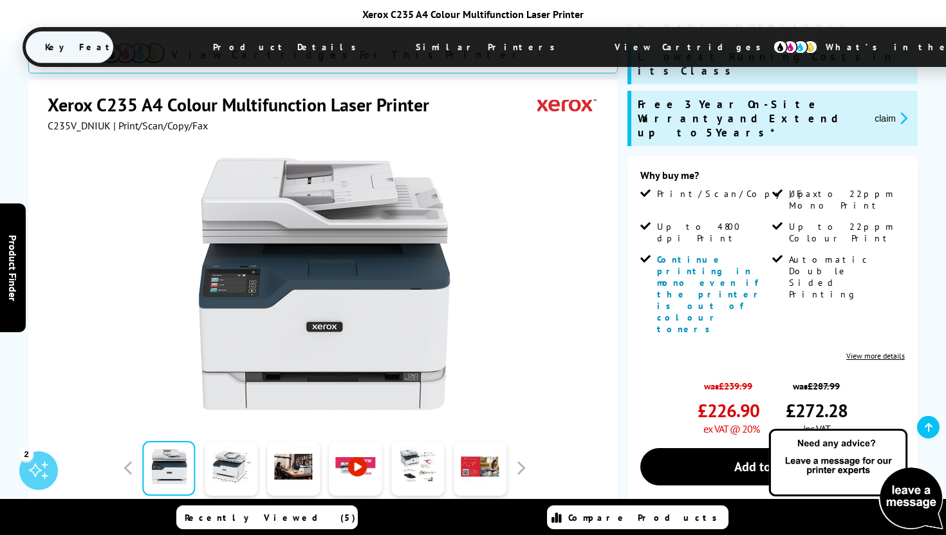
scroll to position [259, 0]
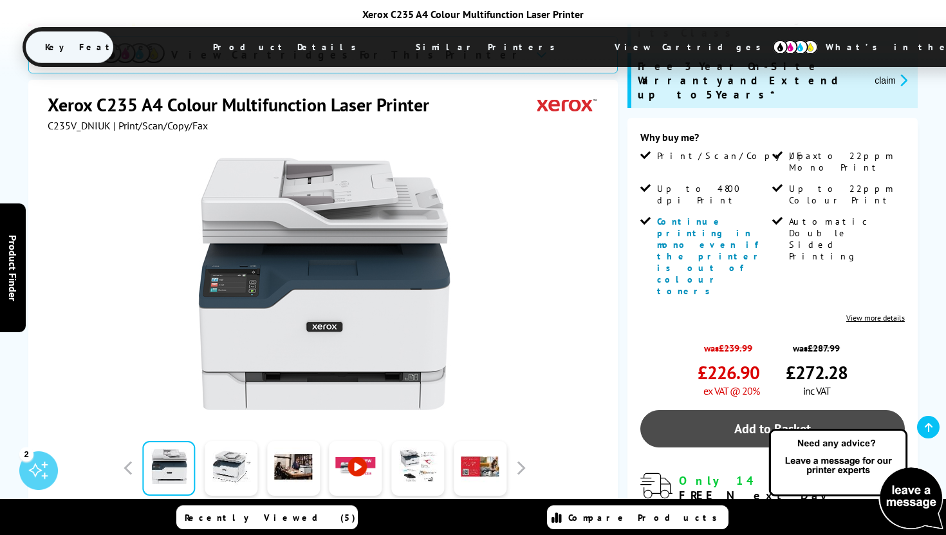
click at [755, 410] on link "Add to Basket" at bounding box center [772, 428] width 264 height 37
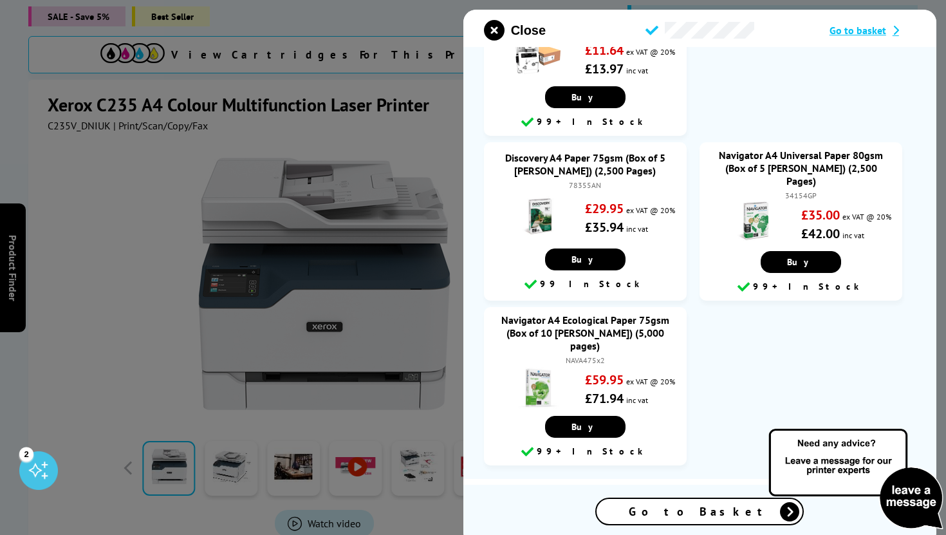
scroll to position [886, 0]
click at [696, 513] on span "Go to Basket" at bounding box center [700, 511] width 142 height 15
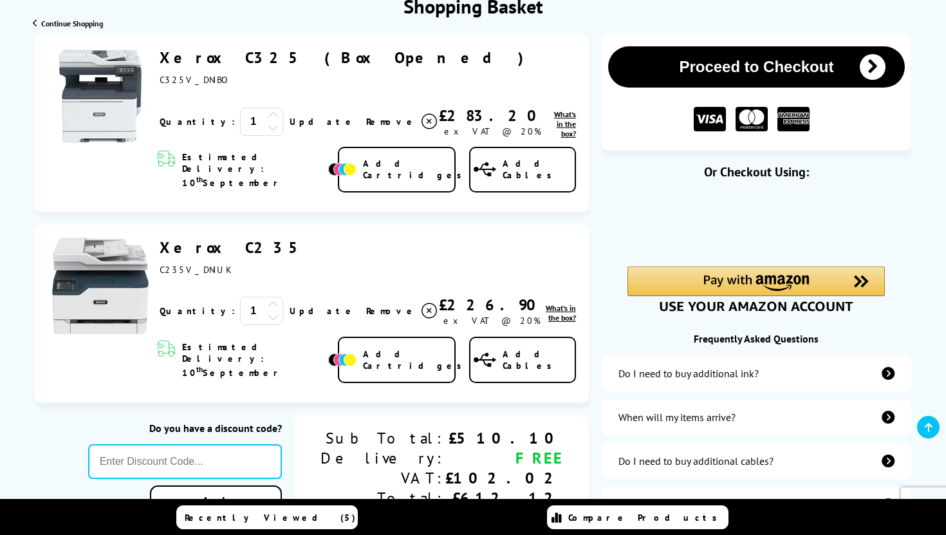
scroll to position [165, 0]
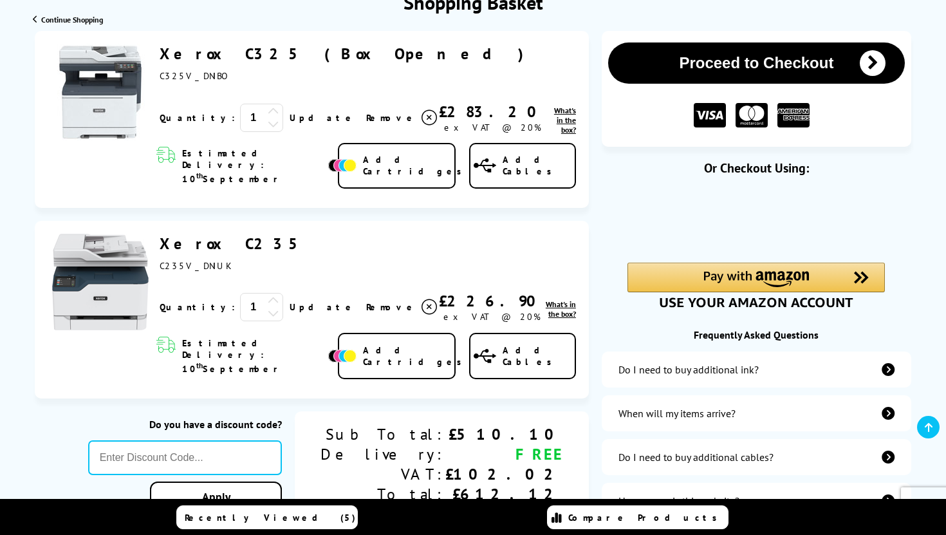
click at [366, 123] on span "Remove" at bounding box center [391, 118] width 51 height 12
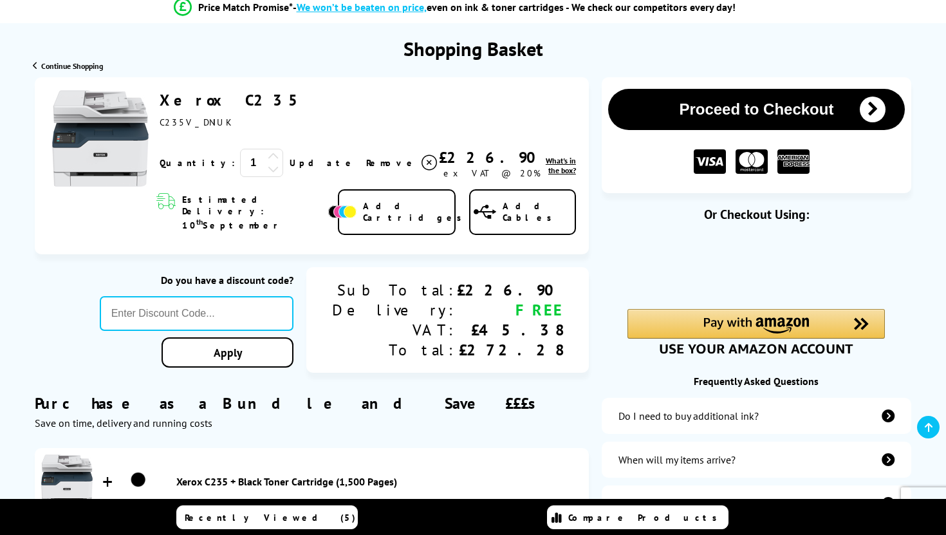
scroll to position [116, 0]
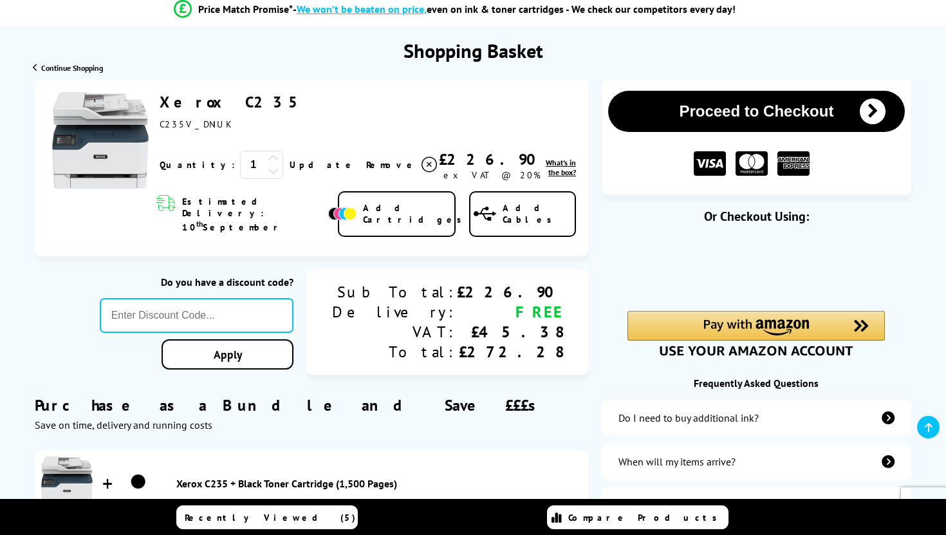
click at [700, 112] on button "Proceed to Checkout" at bounding box center [756, 111] width 297 height 41
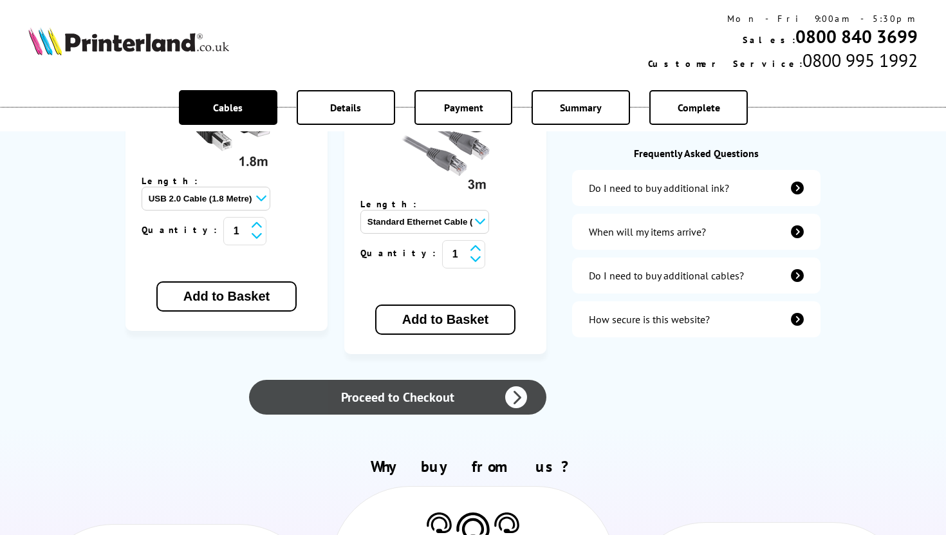
scroll to position [416, 0]
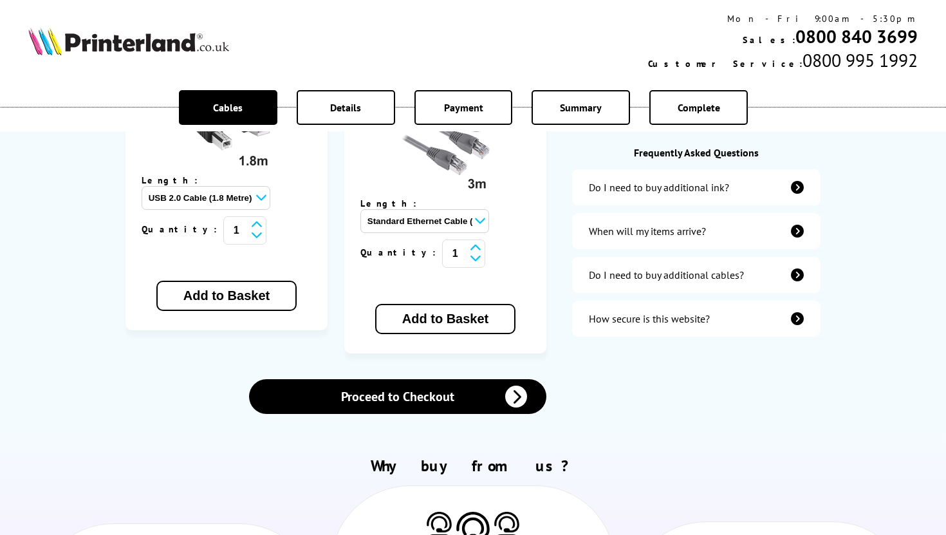
click at [401, 370] on div "The products you have selected do not include cables as standard. Proceed to Ne…" at bounding box center [473, 5] width 946 height 842
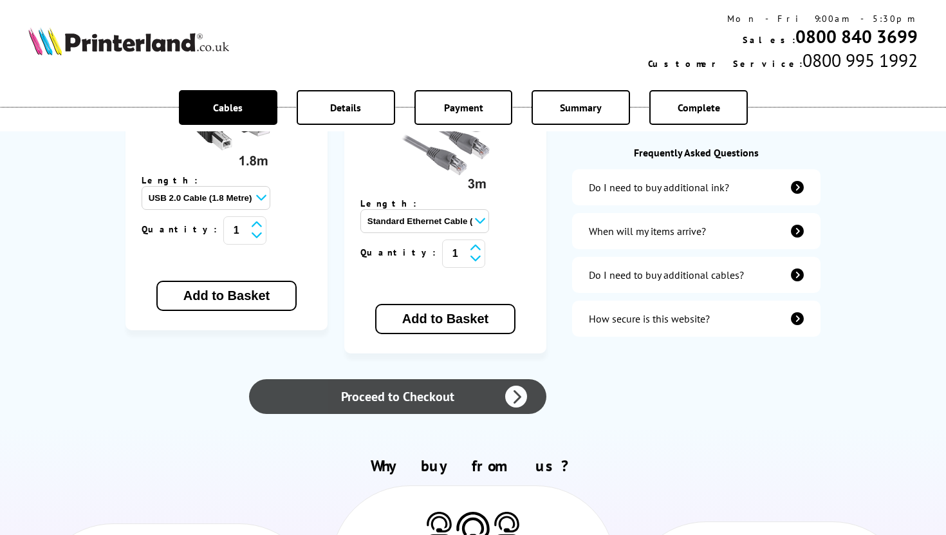
click at [398, 379] on link "Proceed to Checkout" at bounding box center [397, 396] width 297 height 35
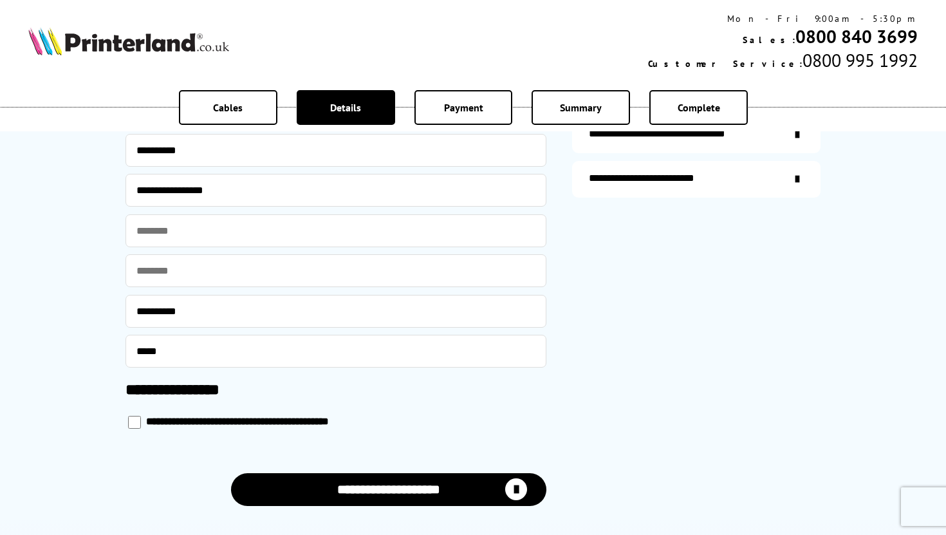
scroll to position [499, 0]
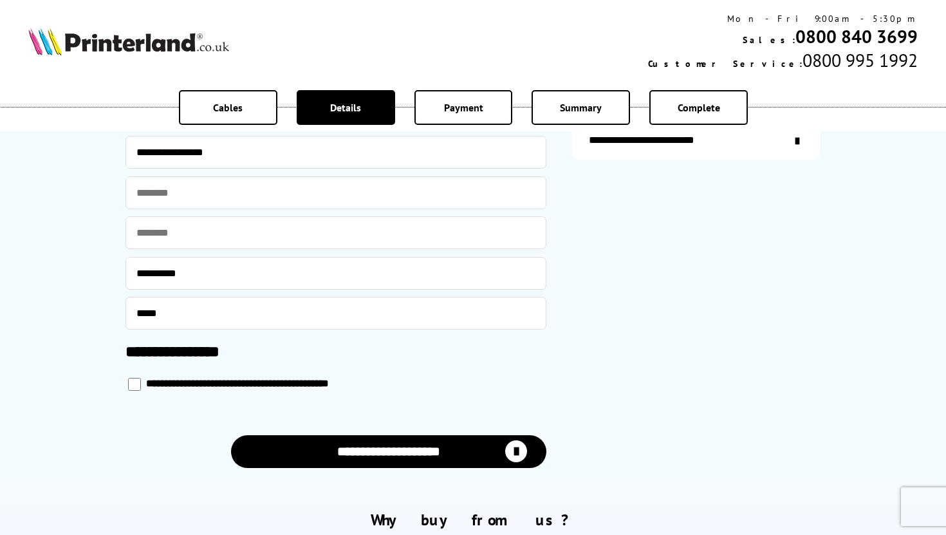
click at [366, 445] on button "**********" at bounding box center [389, 451] width 316 height 33
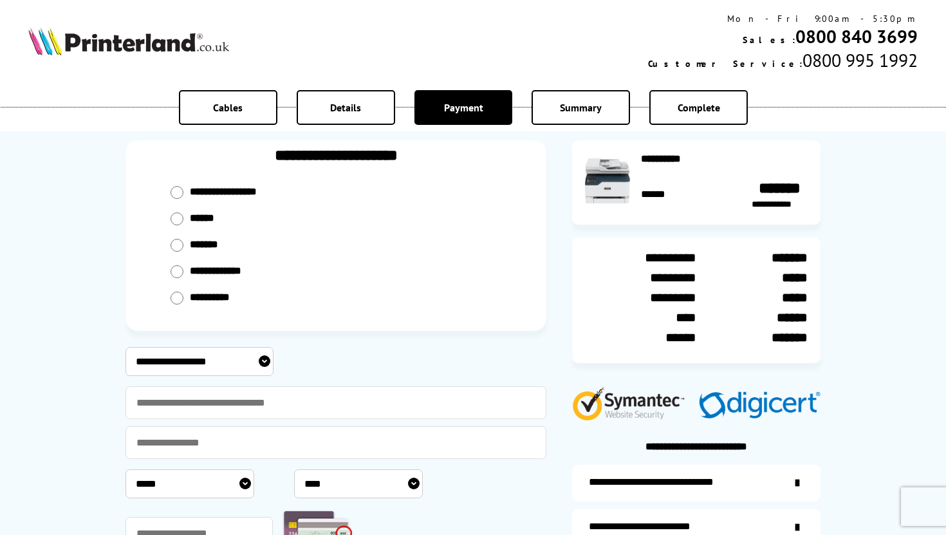
scroll to position [38, 0]
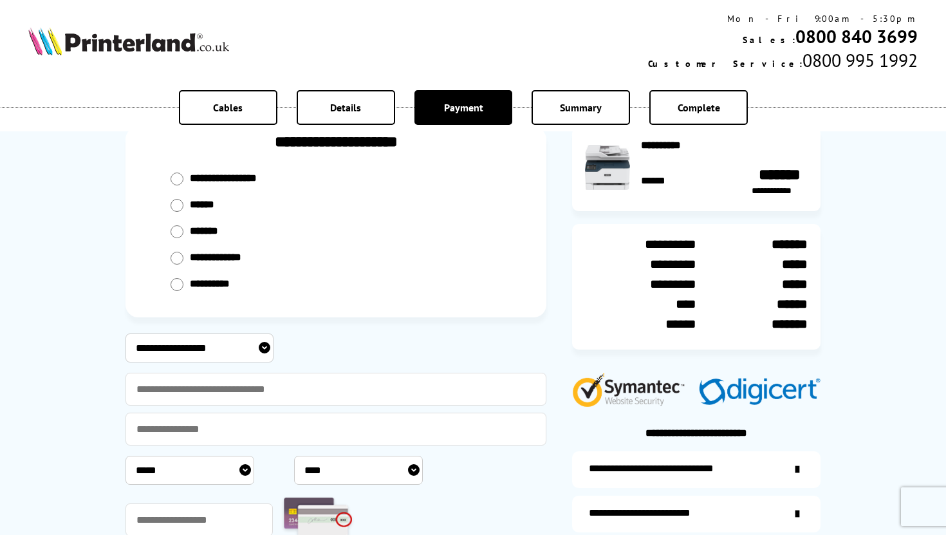
click at [185, 199] on div "******" at bounding box center [336, 205] width 356 height 26
click at [170, 205] on div "******" at bounding box center [336, 205] width 356 height 26
click at [178, 203] on input "radio" at bounding box center [177, 205] width 13 height 13
radio input "****"
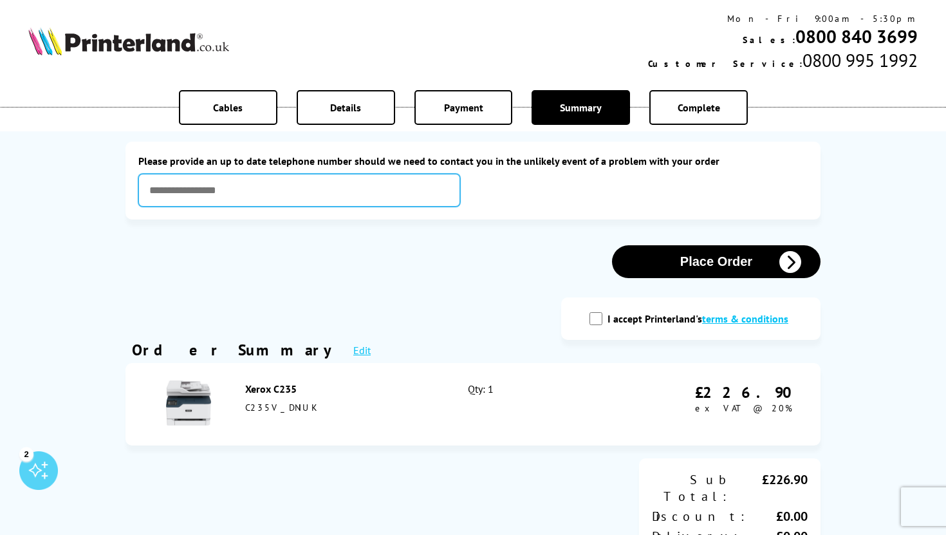
click at [324, 193] on input "text" at bounding box center [299, 190] width 322 height 33
type input "**********"
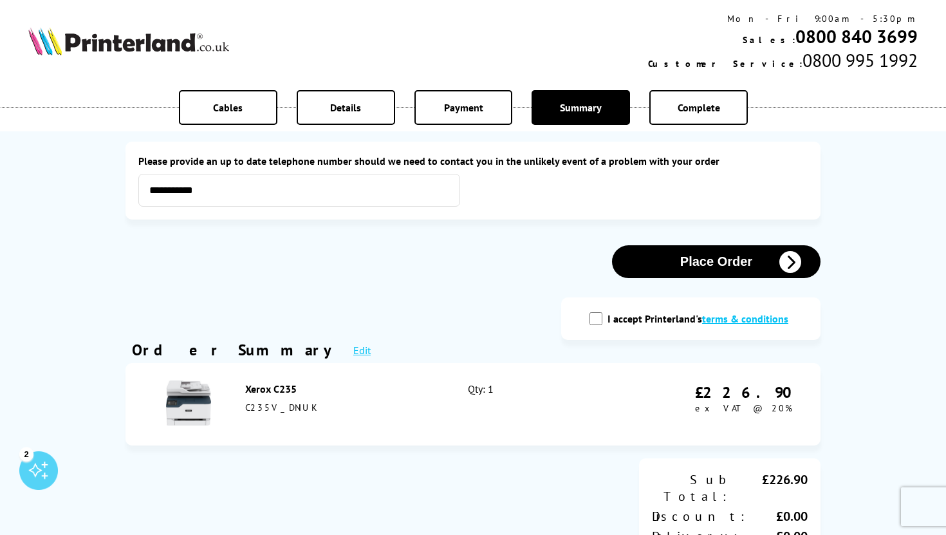
click at [600, 322] on input "I accept Printerland's terms & conditions" at bounding box center [595, 318] width 13 height 13
checkbox input "true"
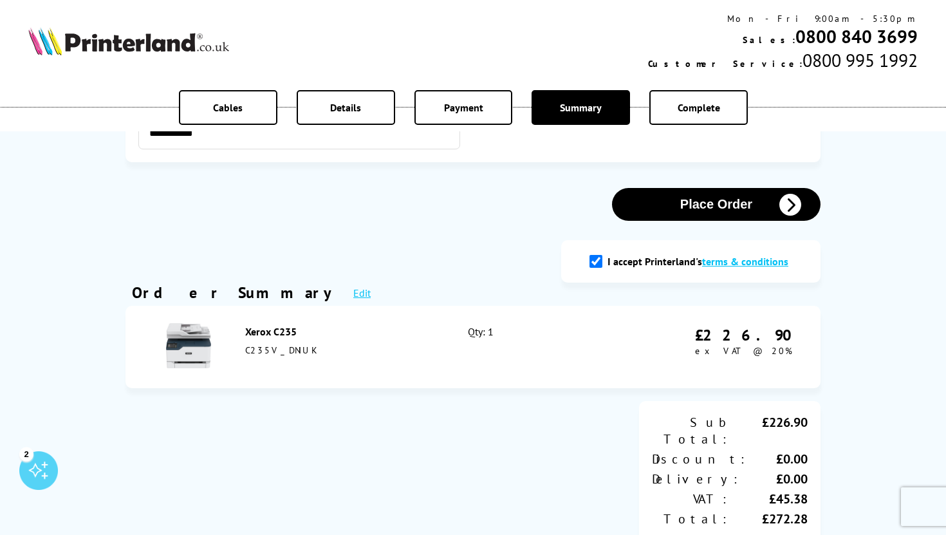
scroll to position [6, 0]
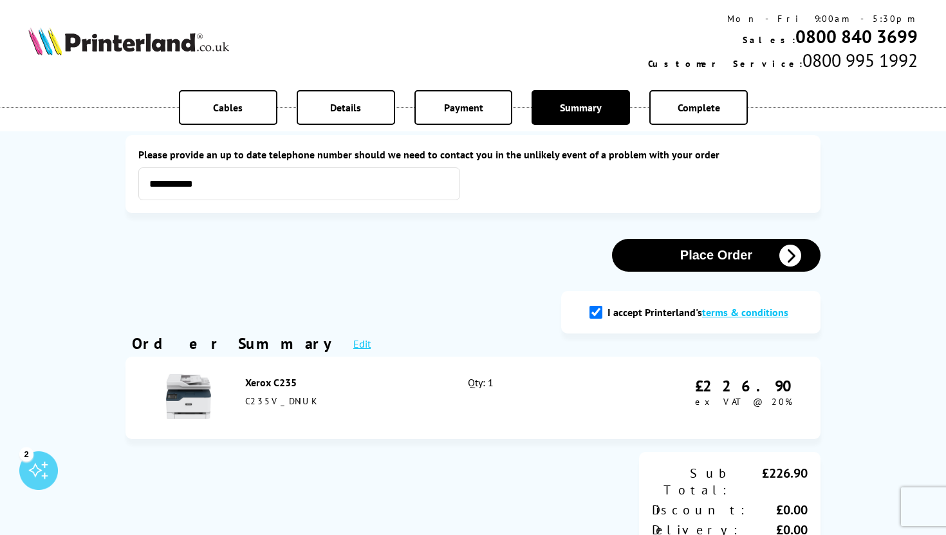
click at [667, 260] on button "Place Order" at bounding box center [716, 255] width 208 height 33
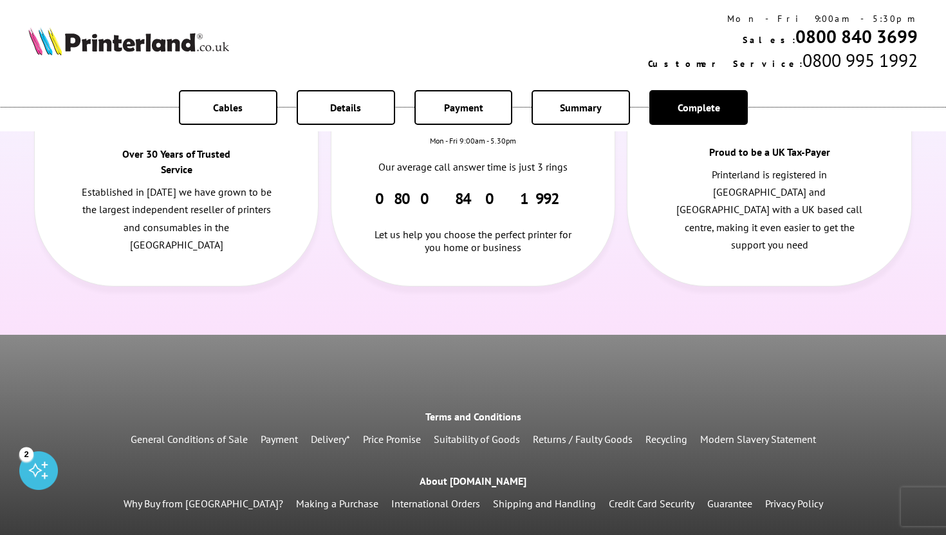
scroll to position [710, 0]
